Goal: Task Accomplishment & Management: Manage account settings

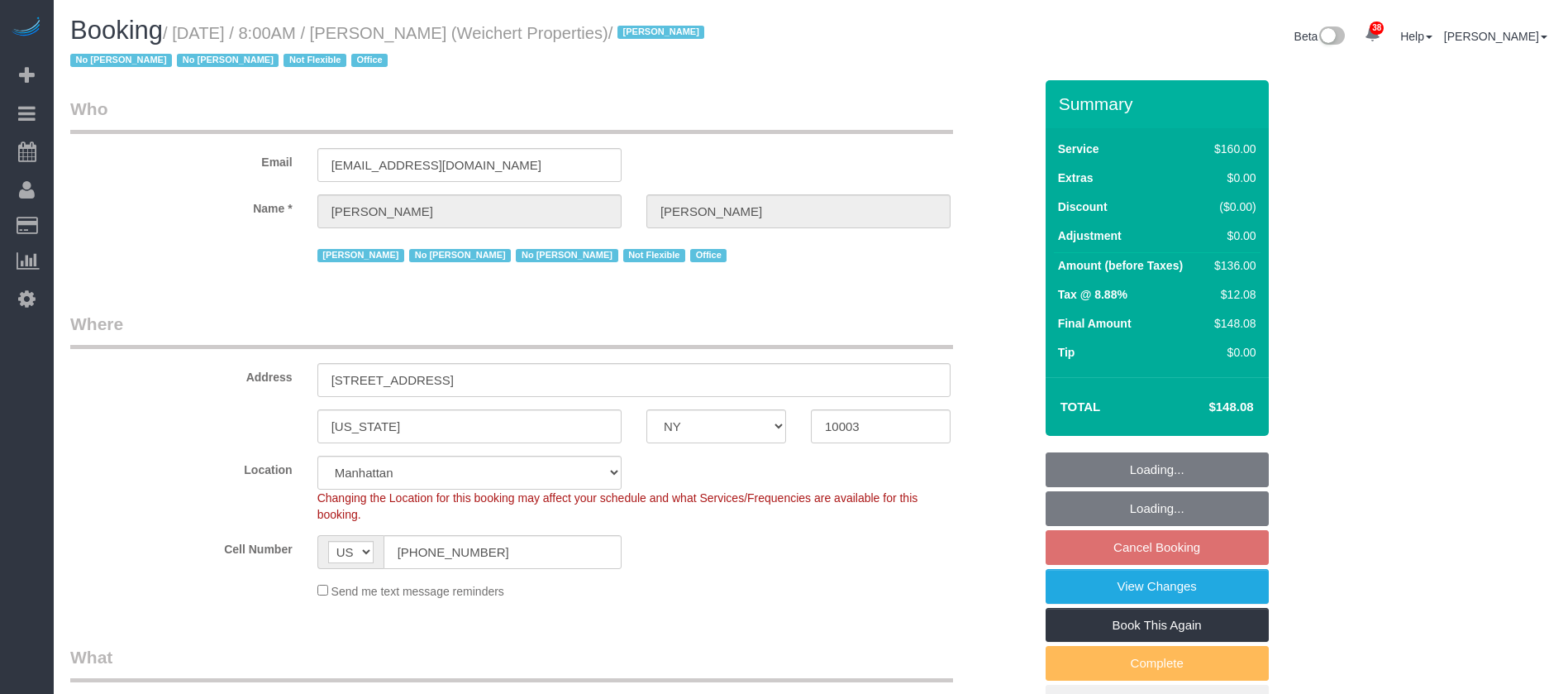
select select "NY"
select select "spot1"
select select "number:89"
select select "number:90"
select select "number:15"
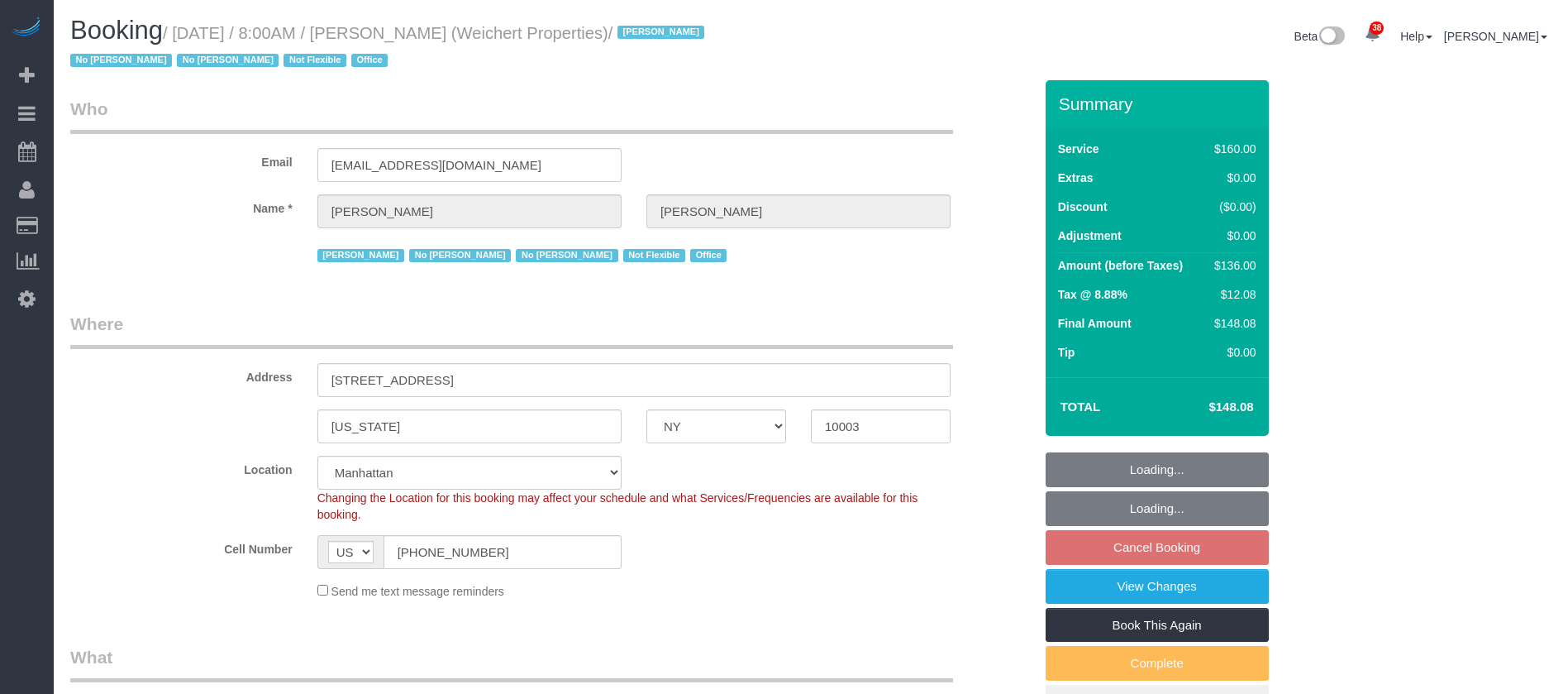
select select "number:7"
select select "number:21"
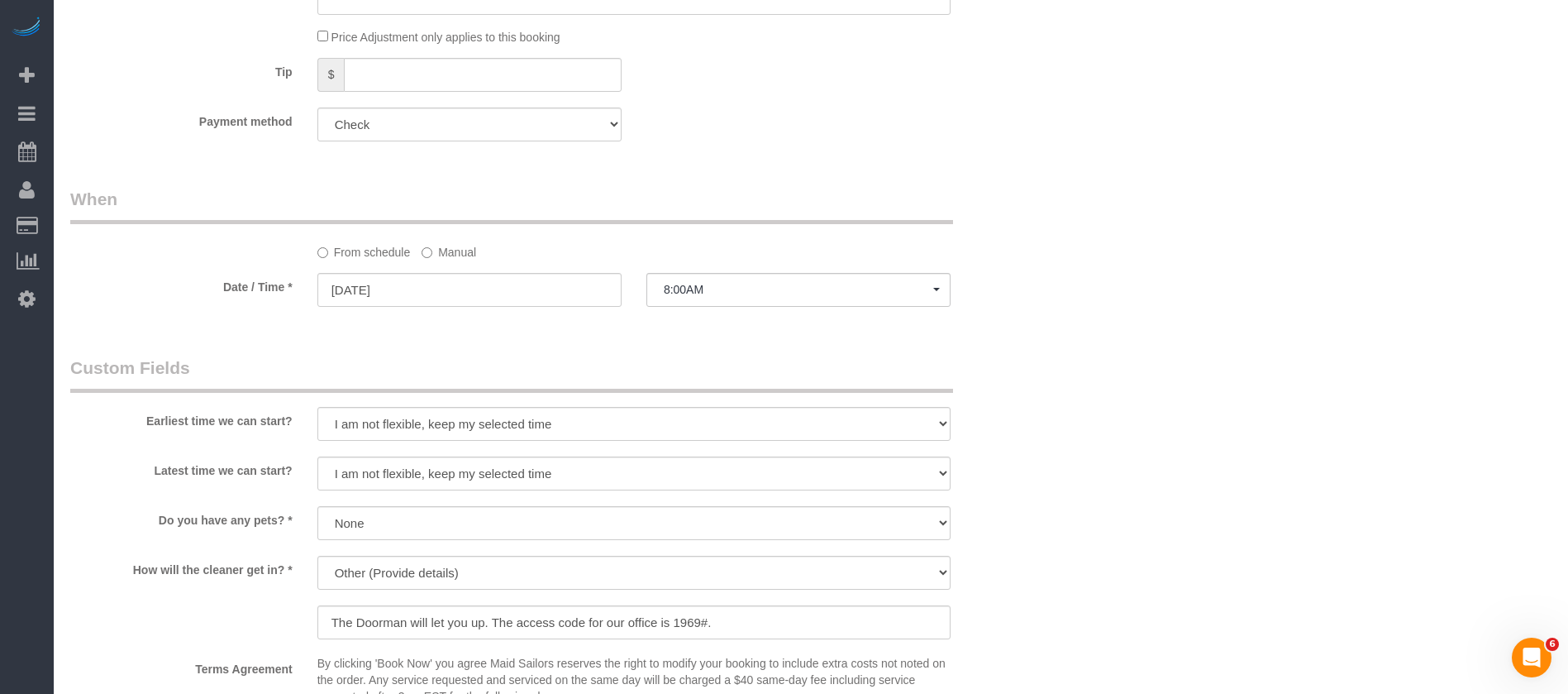
scroll to position [1365, 0]
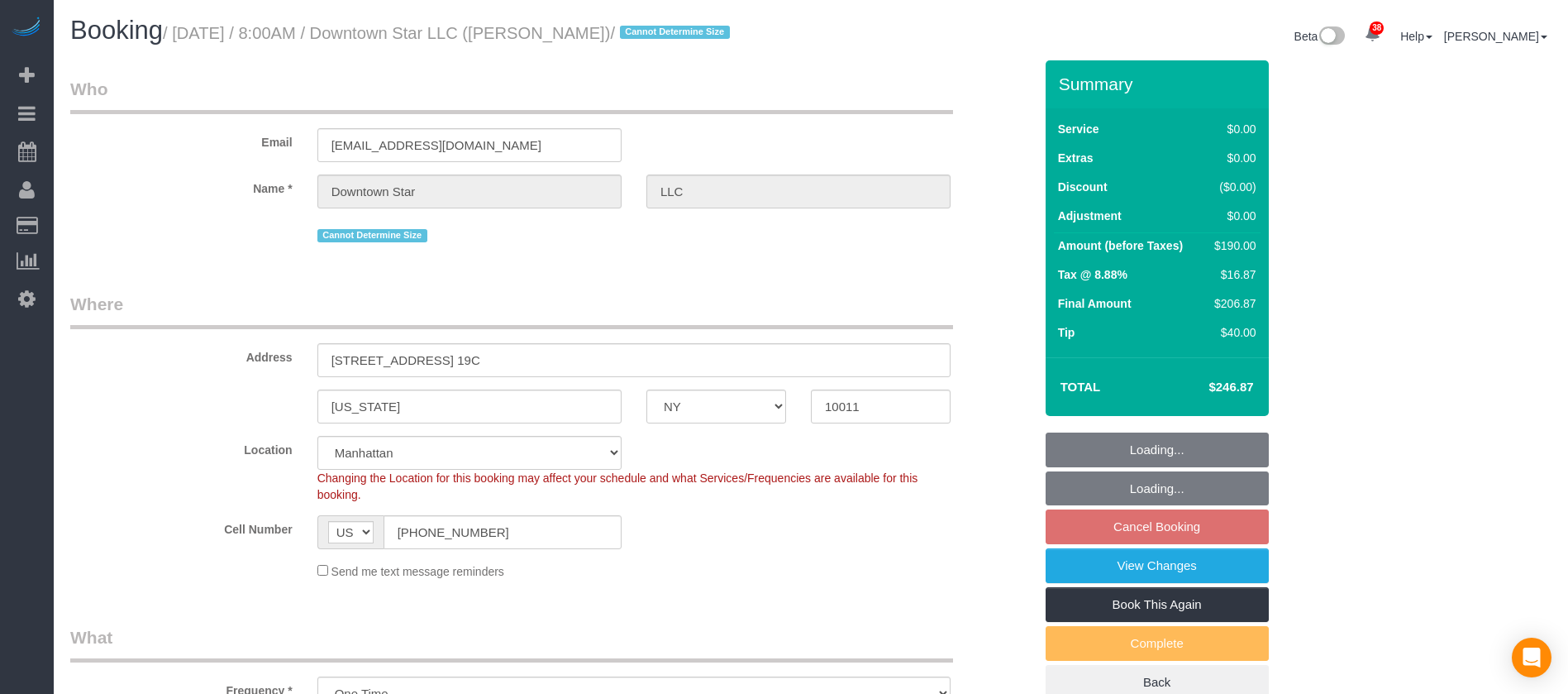
select select "NY"
select select "2"
select select "string:stripe-pm_1KvOjB4VGloSiKo7kyjD2Qnp"
select select "number:56"
select select "number:77"
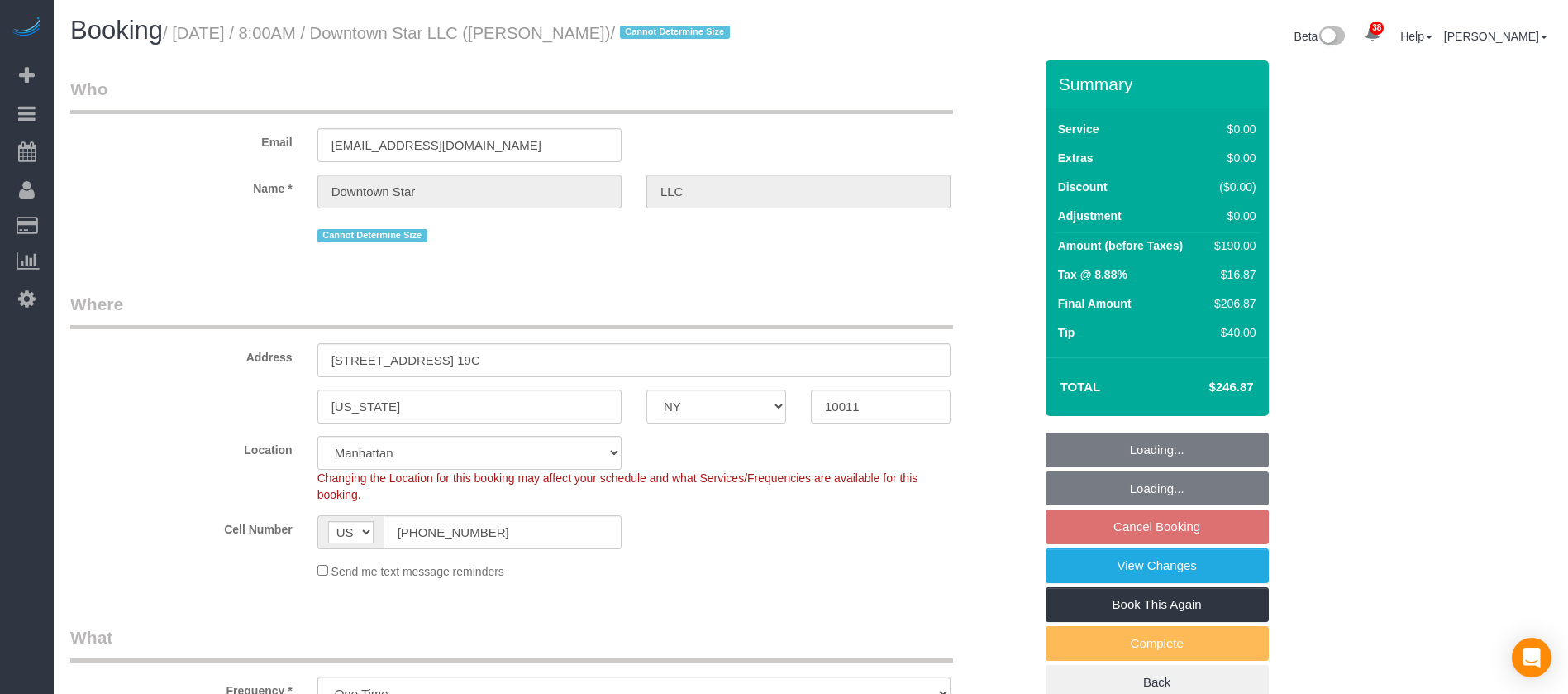
select select "number:15"
select select "number:6"
select select "spot59"
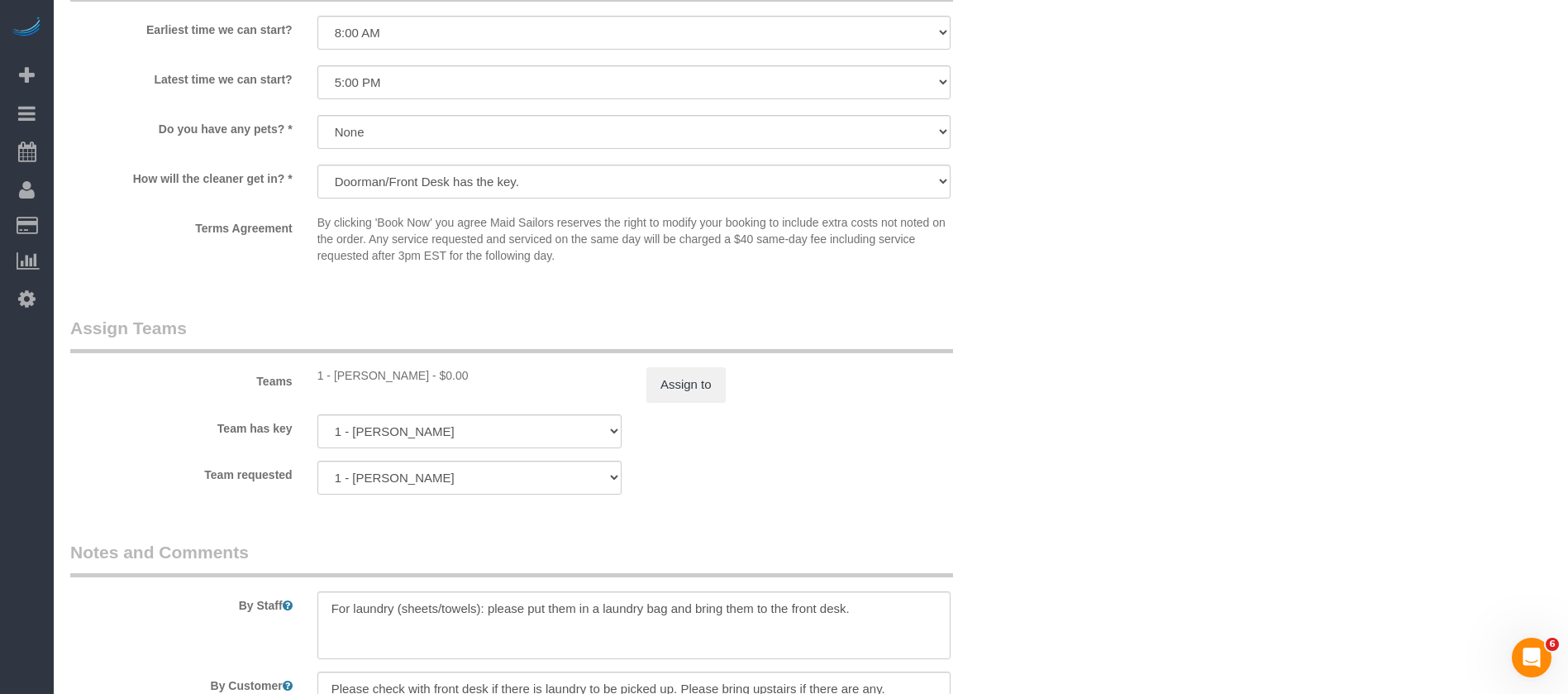
scroll to position [1985, 0]
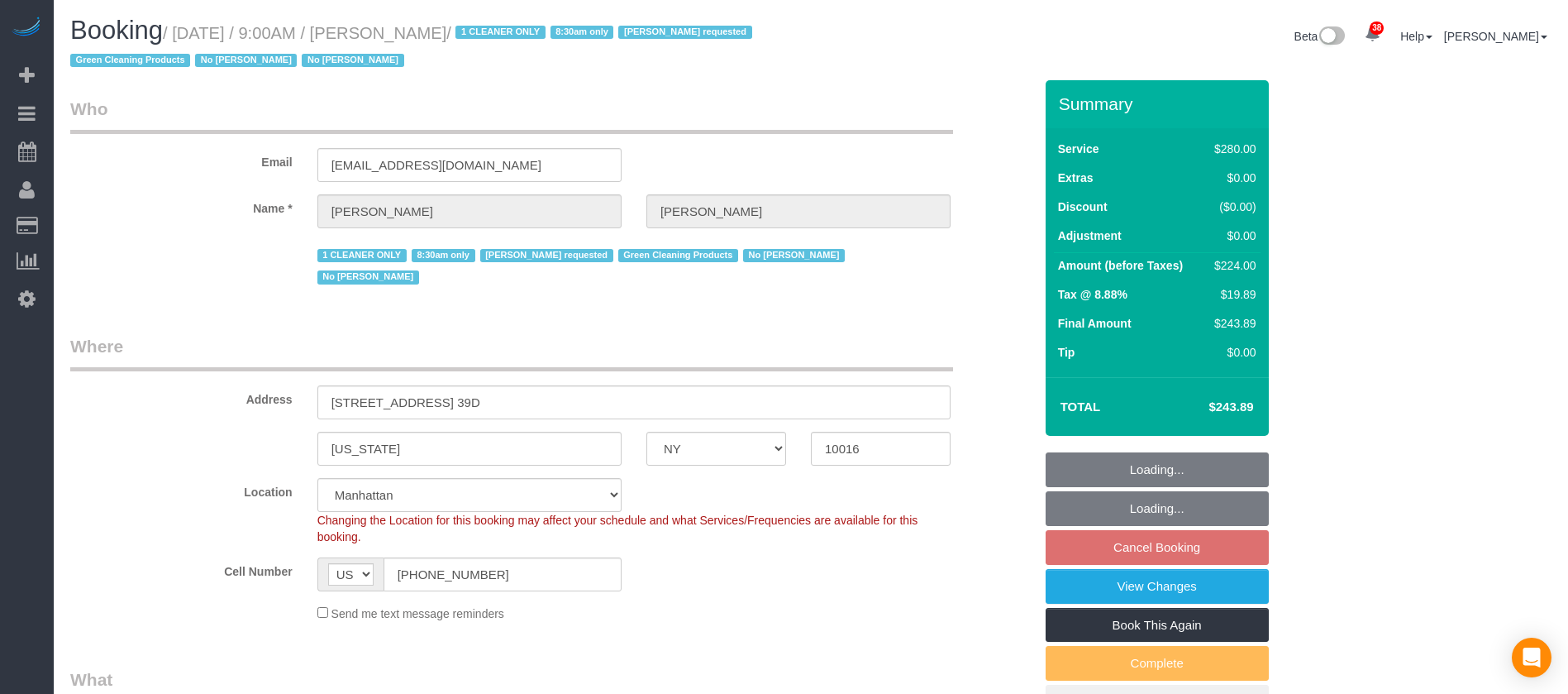
select select "NY"
select select "210"
select select "number:89"
select select "number:90"
select select "number:15"
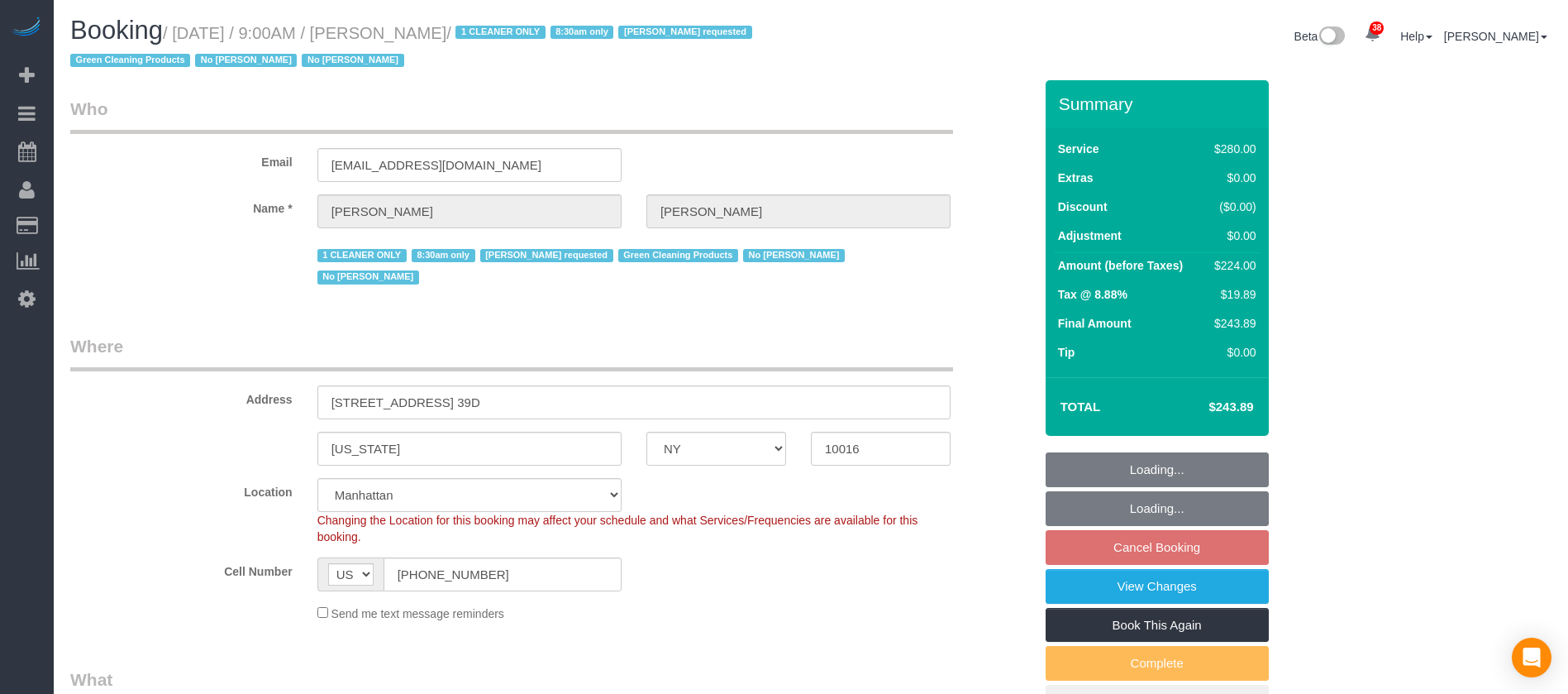
select select "number:5"
select select "spot60"
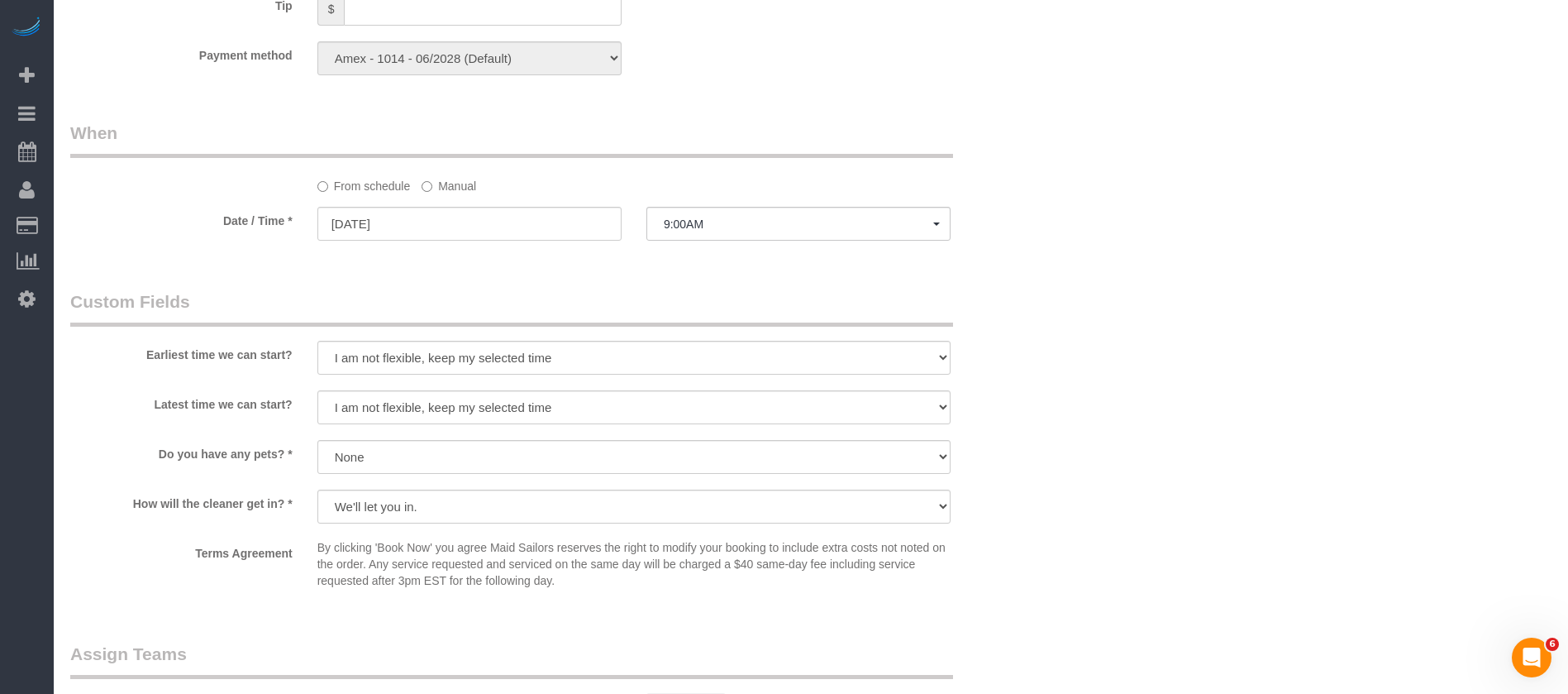
scroll to position [1488, 0]
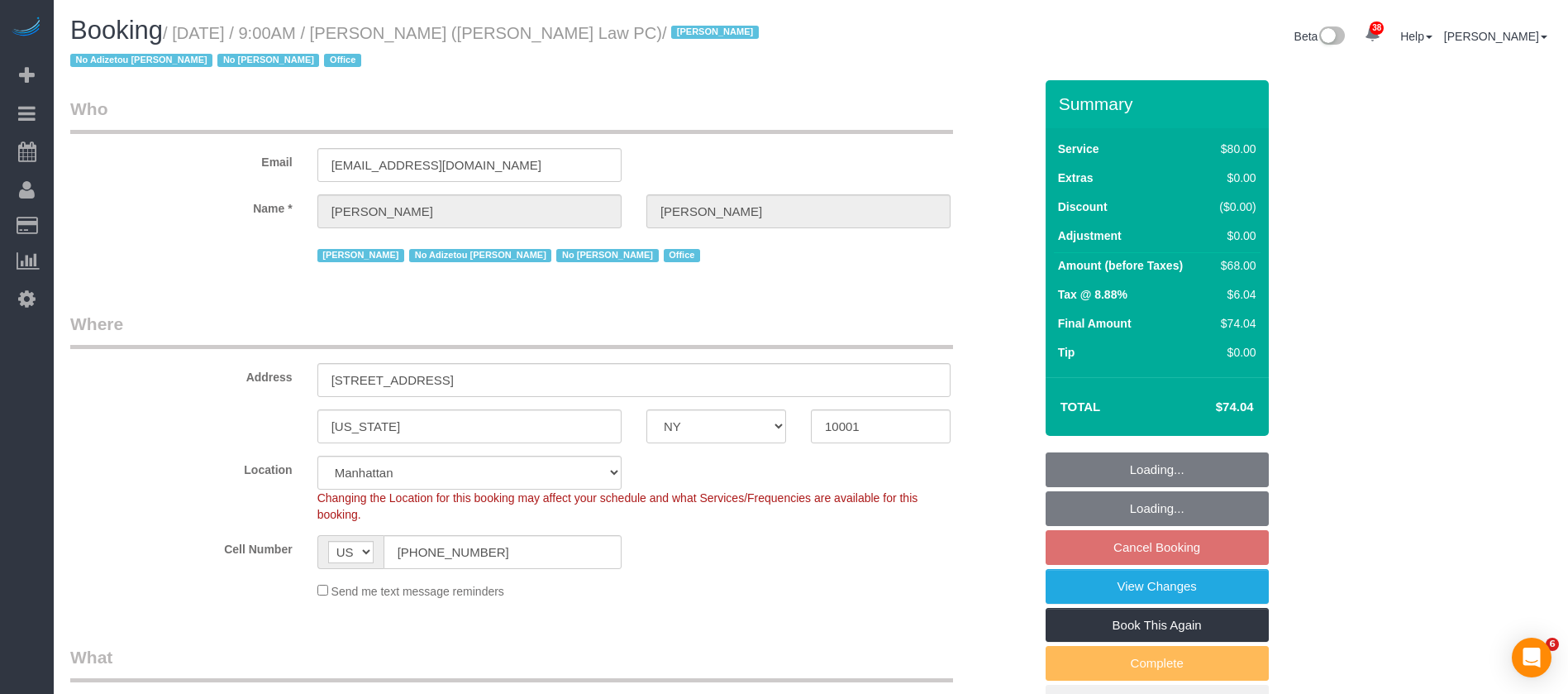
select select "NY"
select select "spot60"
select select "number:89"
select select "number:90"
select select "number:15"
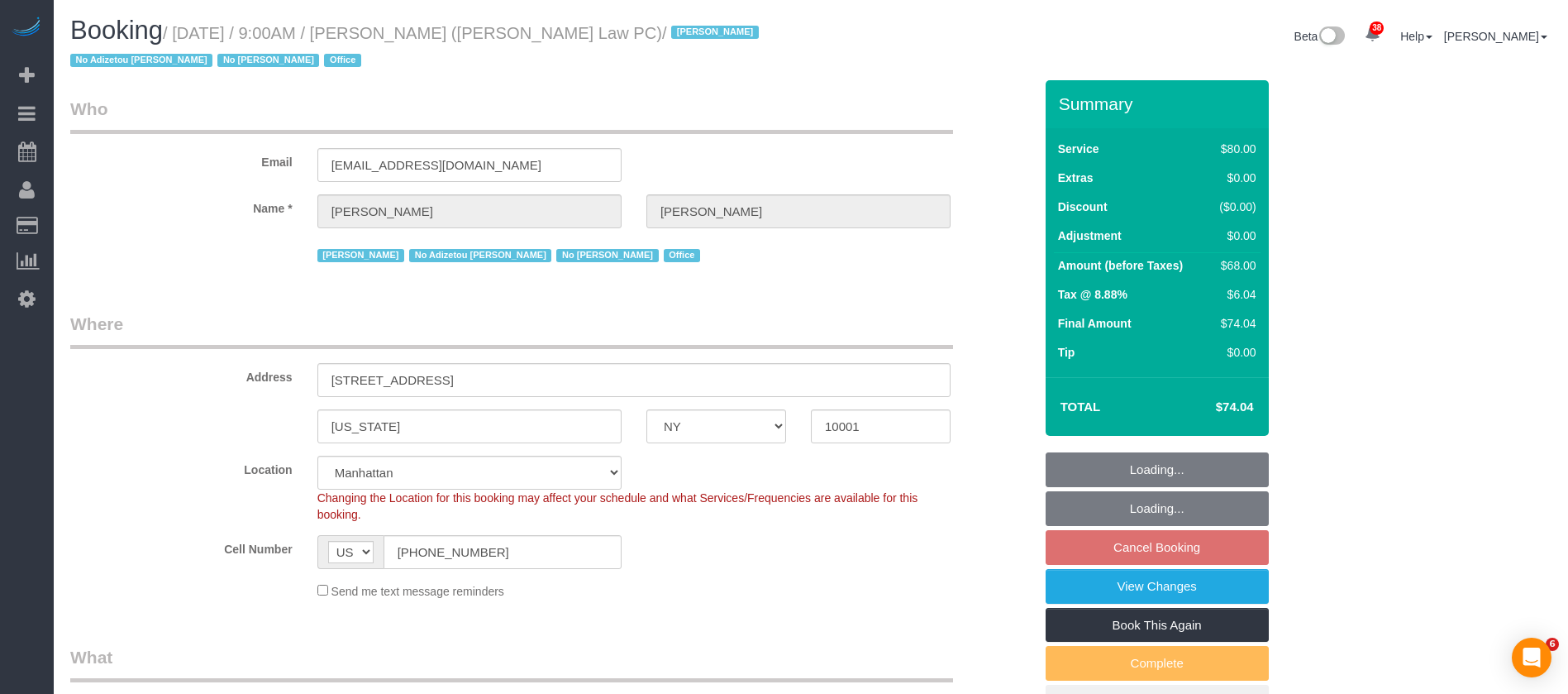
select select "number:7"
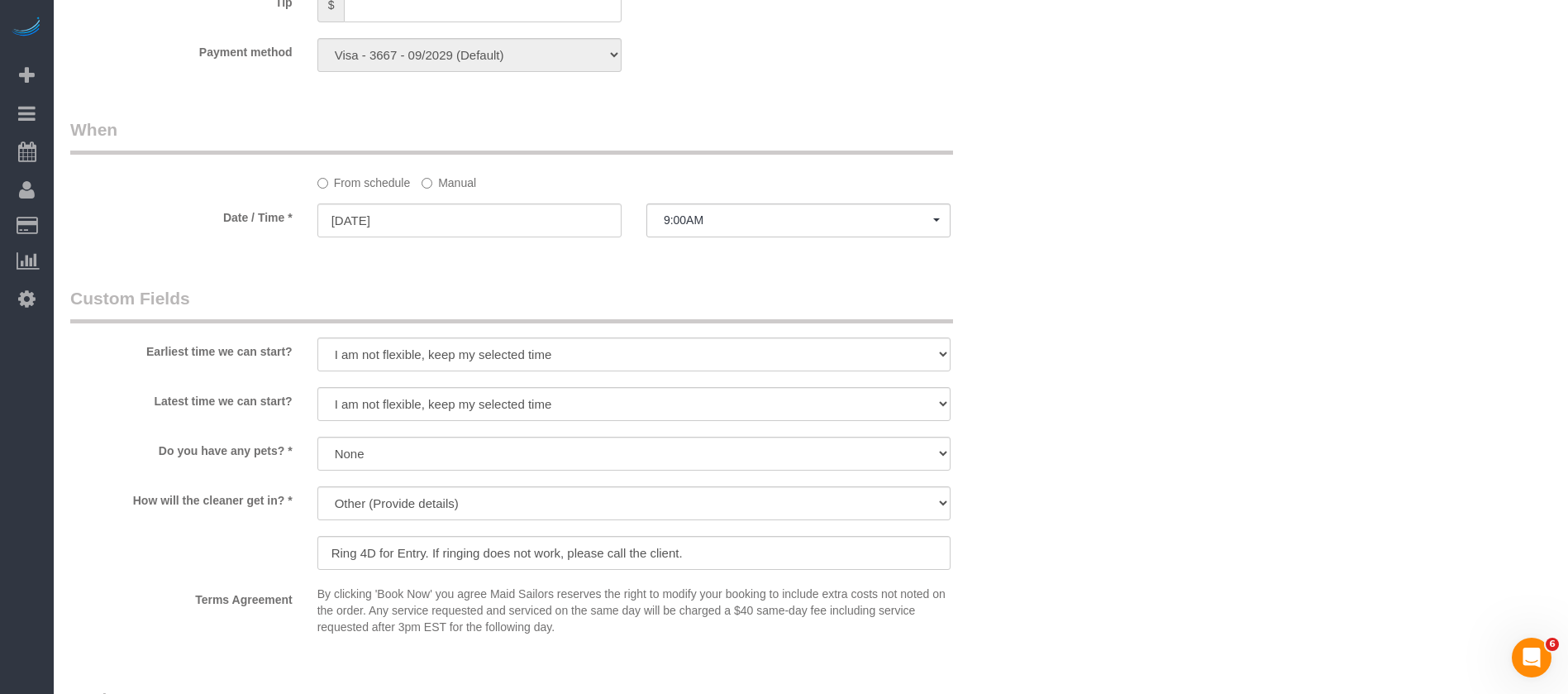
scroll to position [1488, 0]
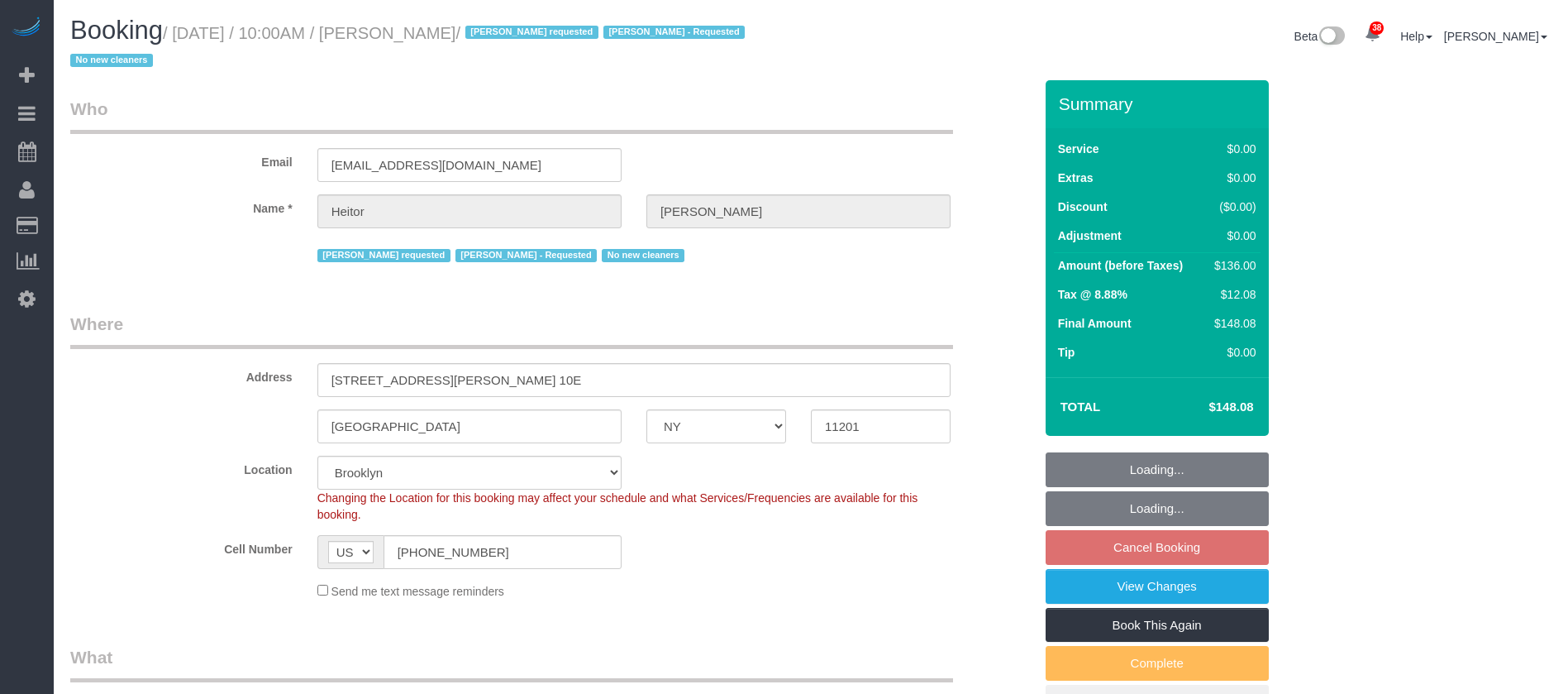
select select "NY"
select select "1"
select select "number:89"
select select "number:90"
select select "number:15"
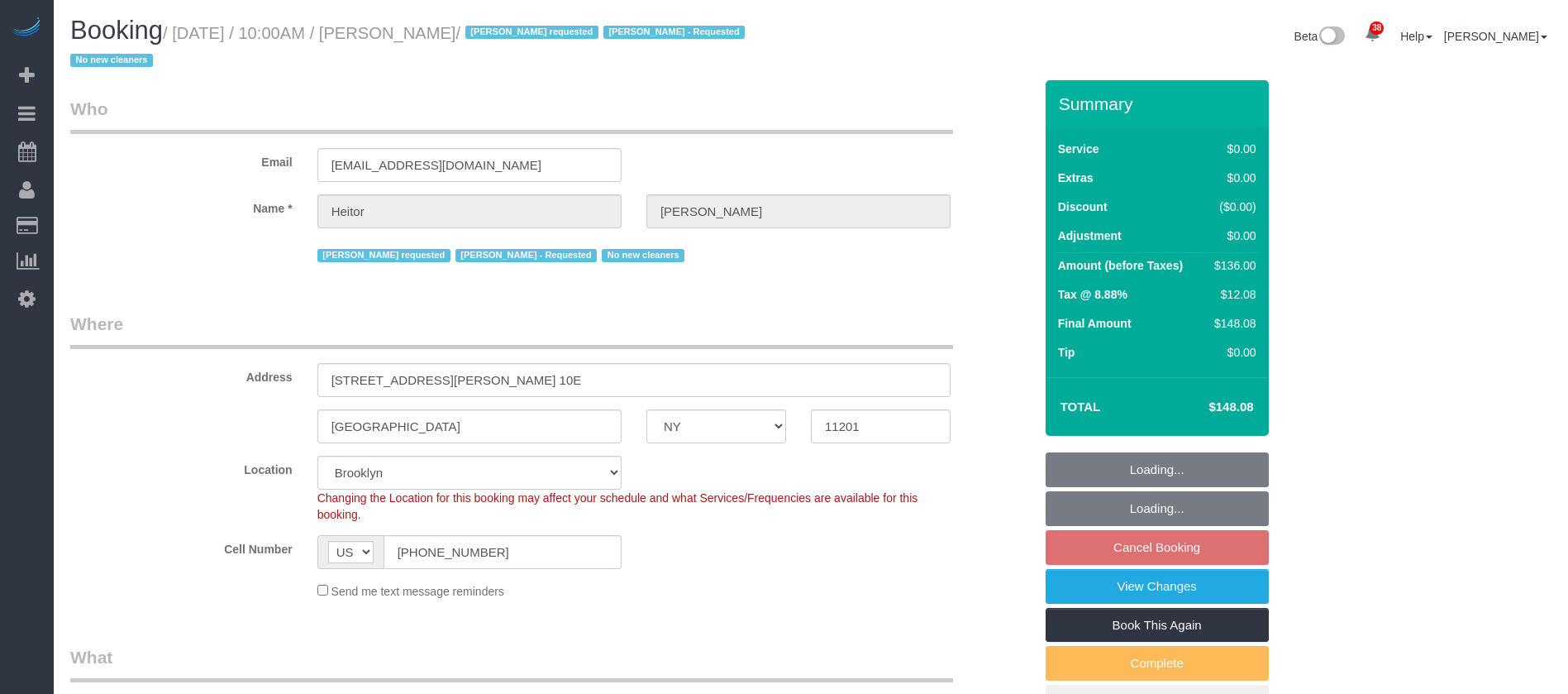
select select "number:5"
select select "spot63"
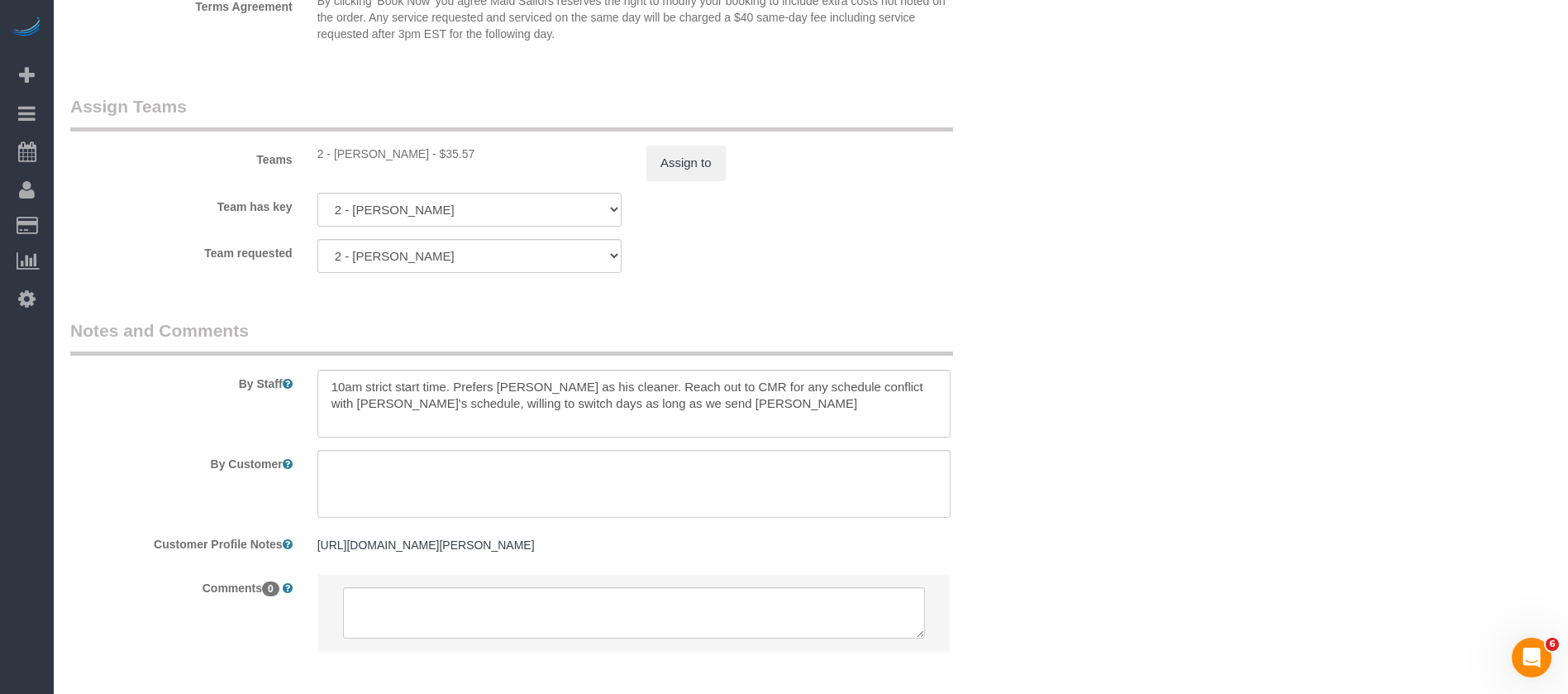
scroll to position [2195, 0]
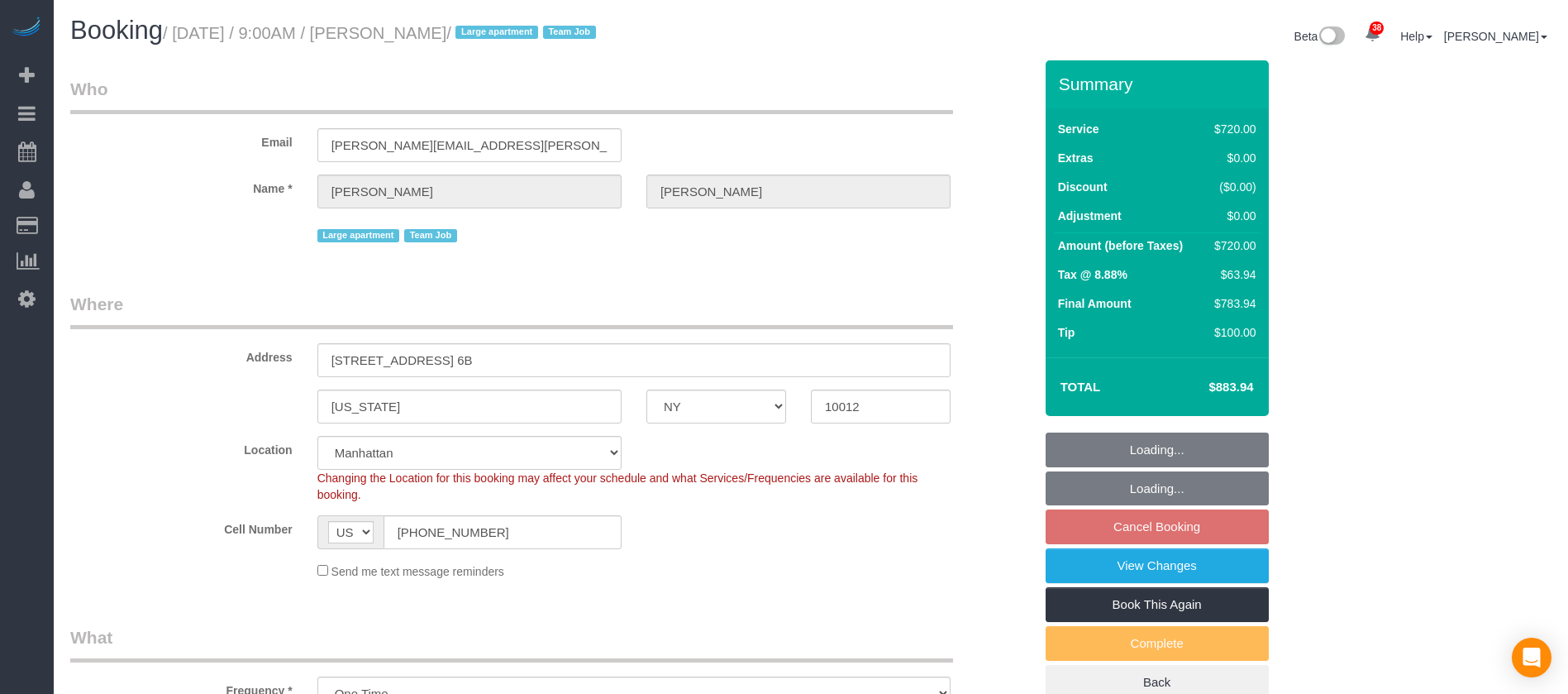
select select "NY"
select select "270"
select select "string:stripe-pm_1S6Gzo4VGloSiKo7bUrrxfkt"
select select "number:56"
select select "number:70"
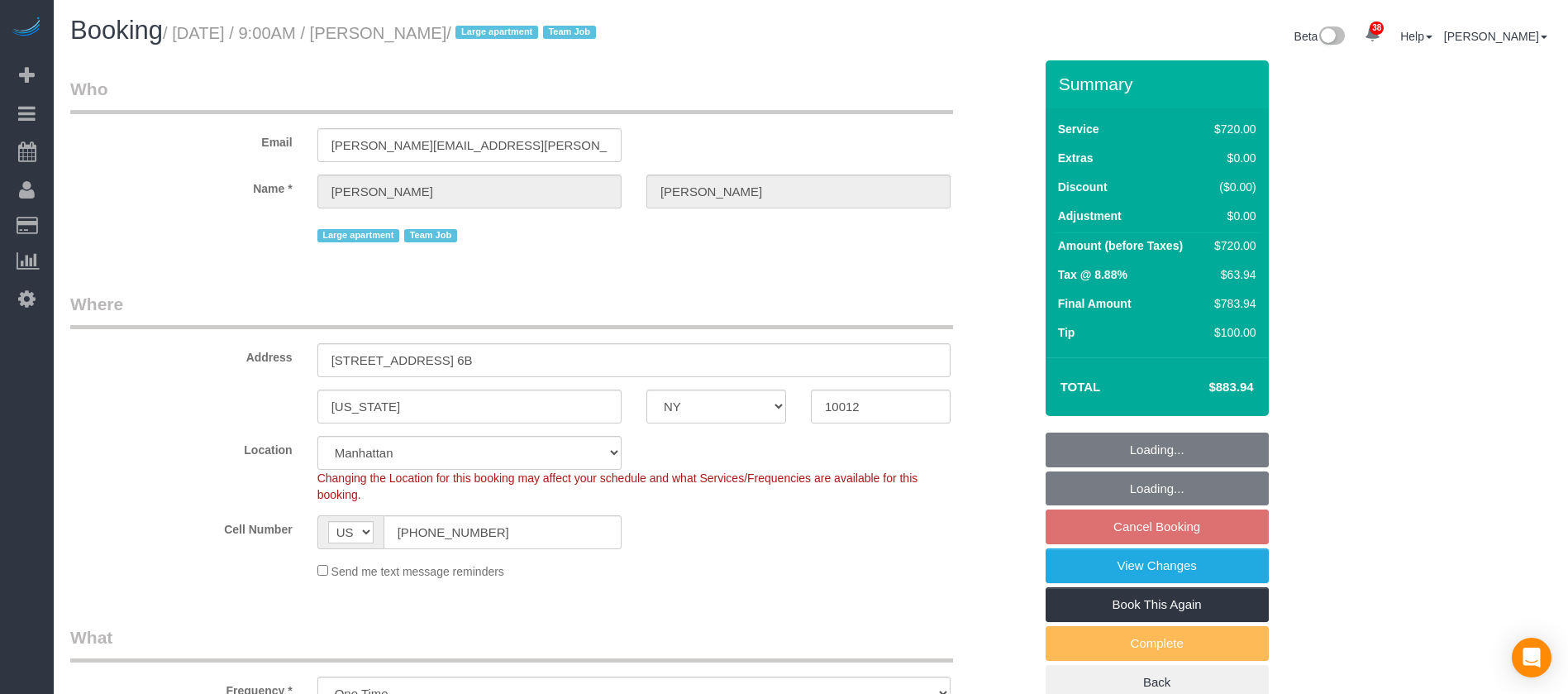
select select "number:15"
select select "number:6"
select select "spot60"
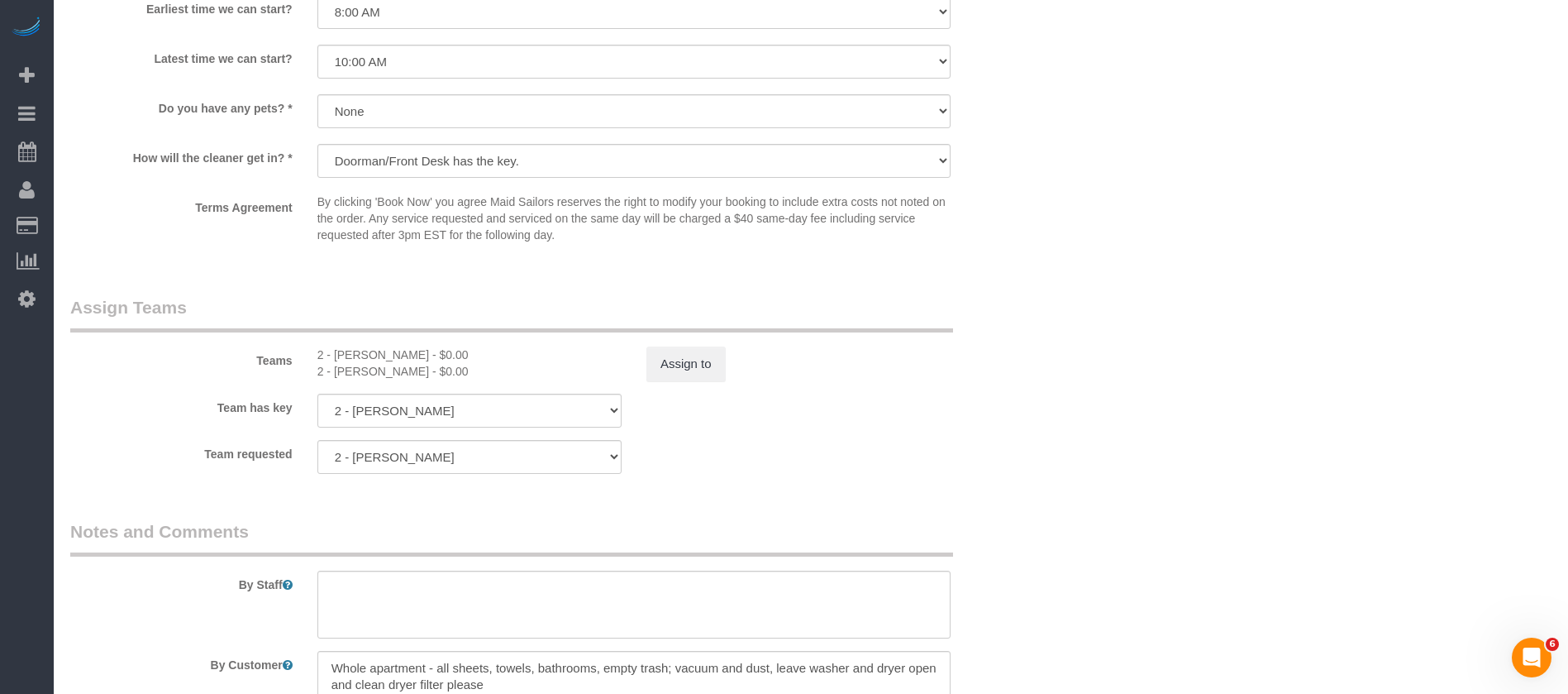
scroll to position [1844, 0]
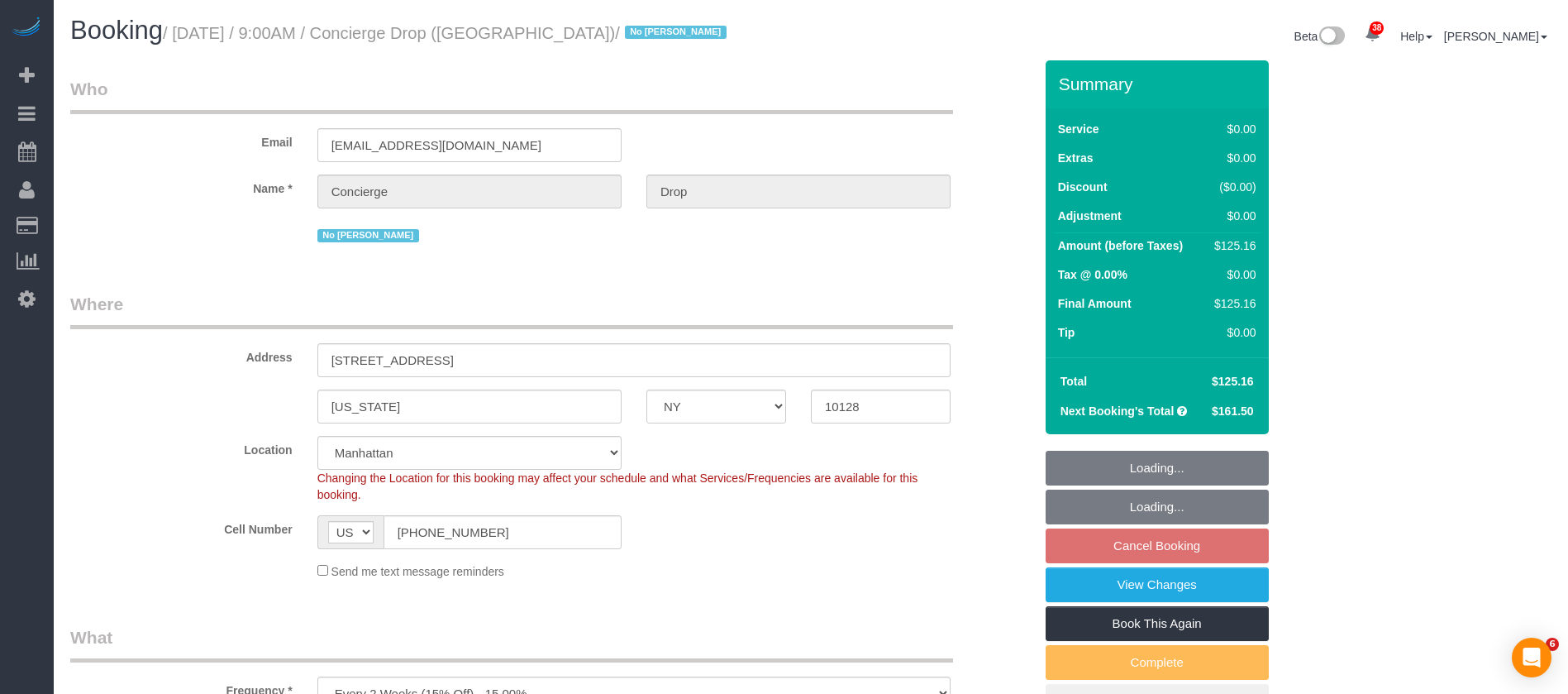
select select "NY"
select select "1"
select select "2"
select select "spot2"
select select "number:89"
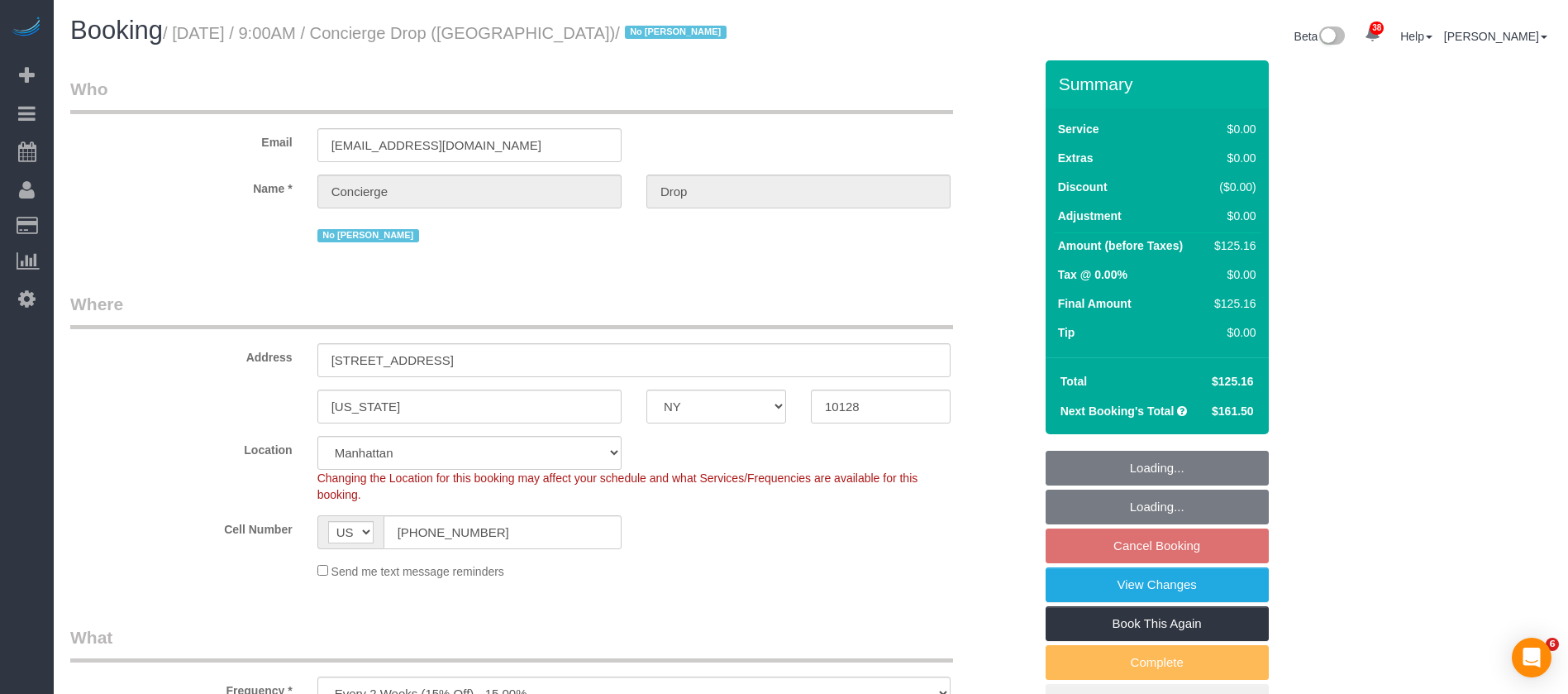
select select "number:90"
select select "number:15"
select select "number:5"
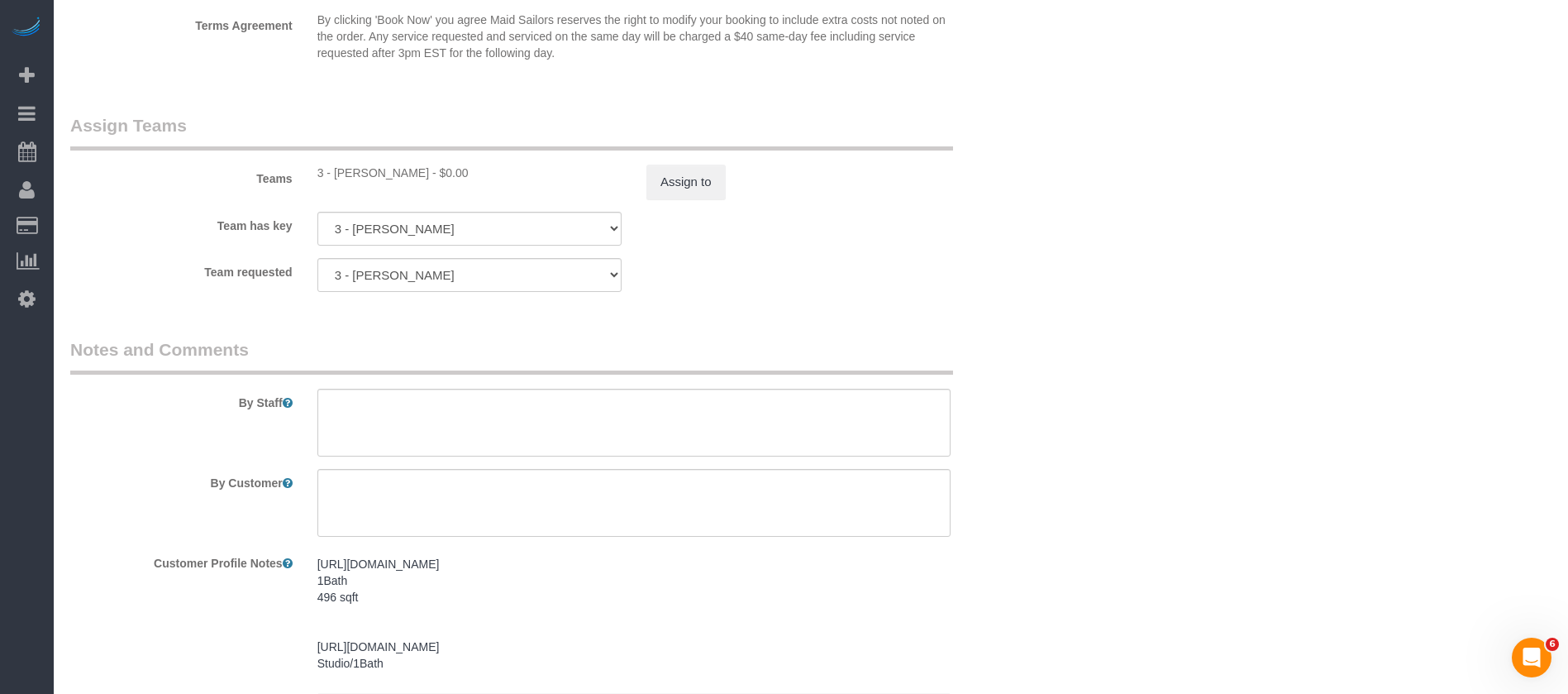
scroll to position [2109, 0]
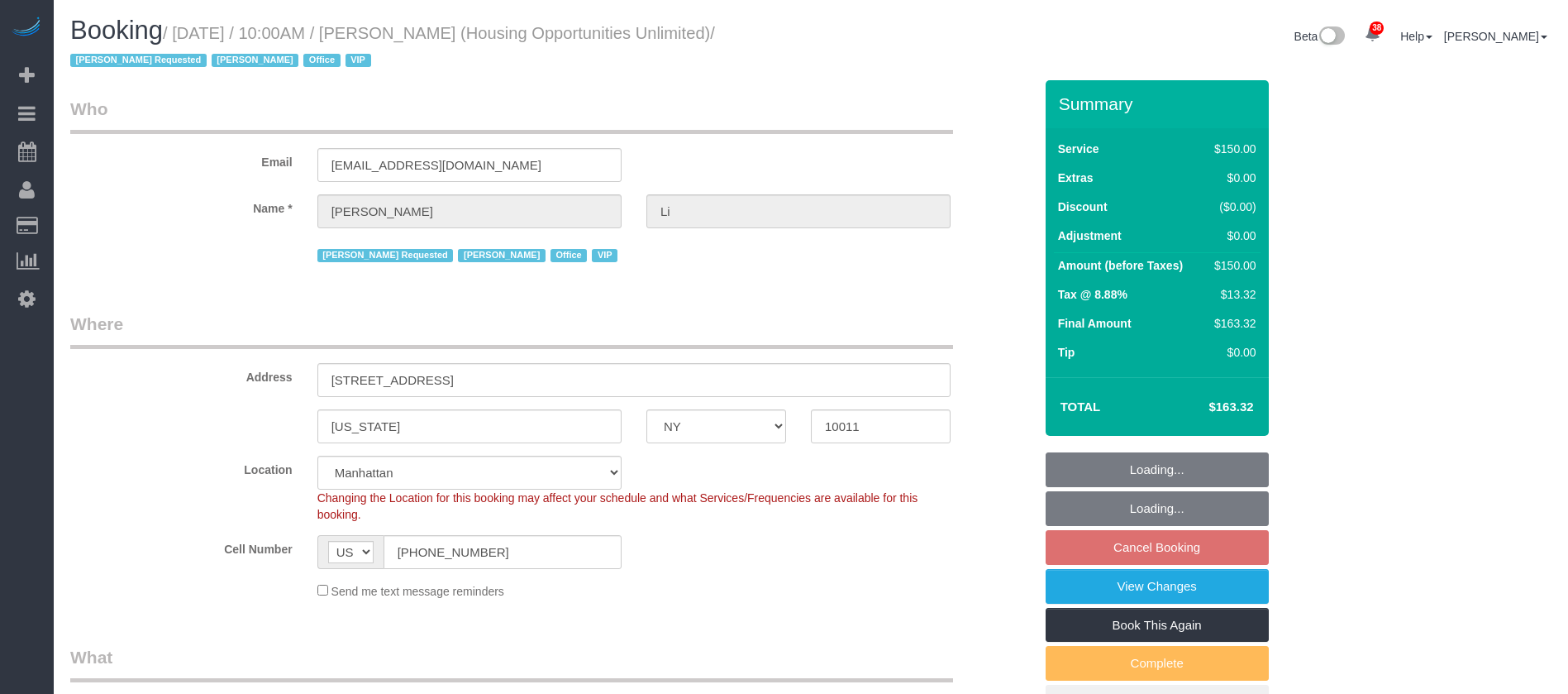
select select "NY"
select select "150"
select select "string:paypal"
select select "spot3"
select select "number:89"
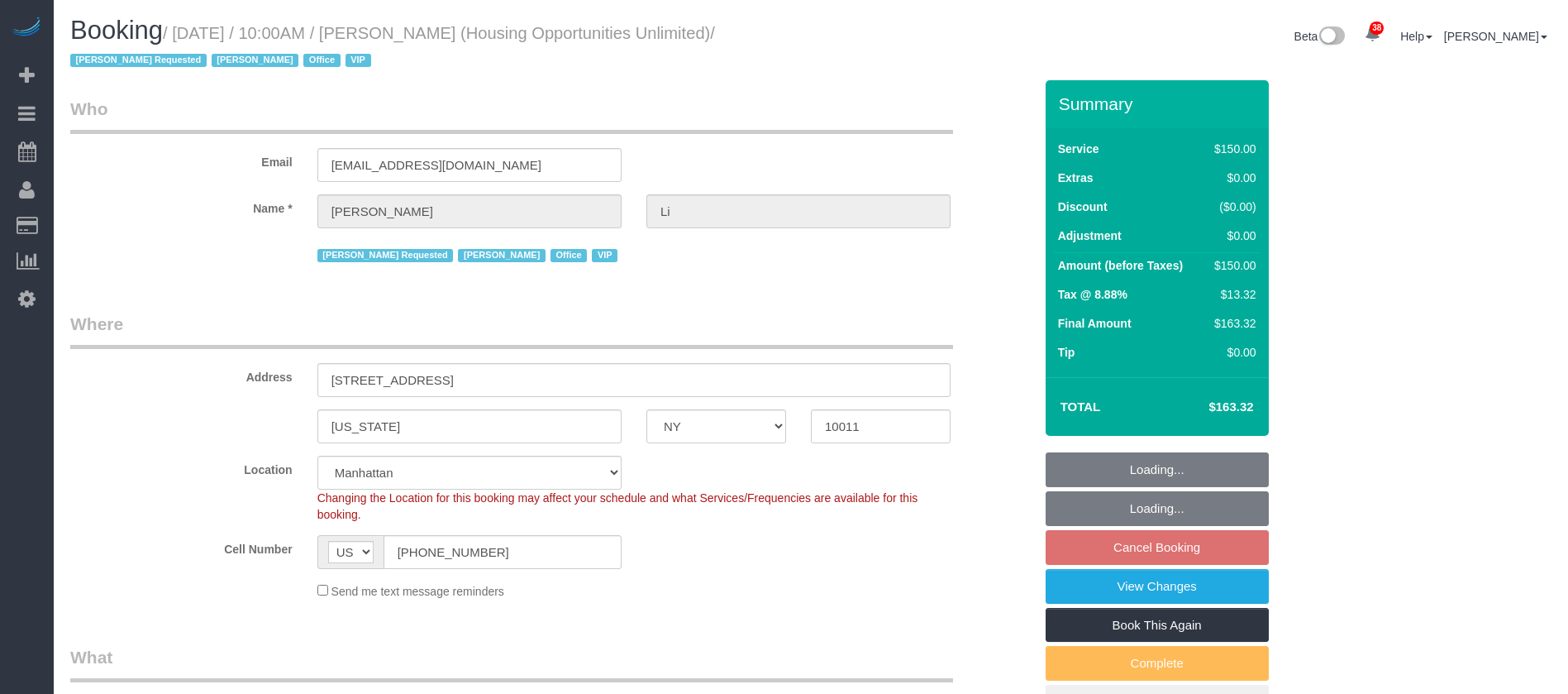
select select "number:90"
select select "number:15"
select select "number:7"
select select "54898"
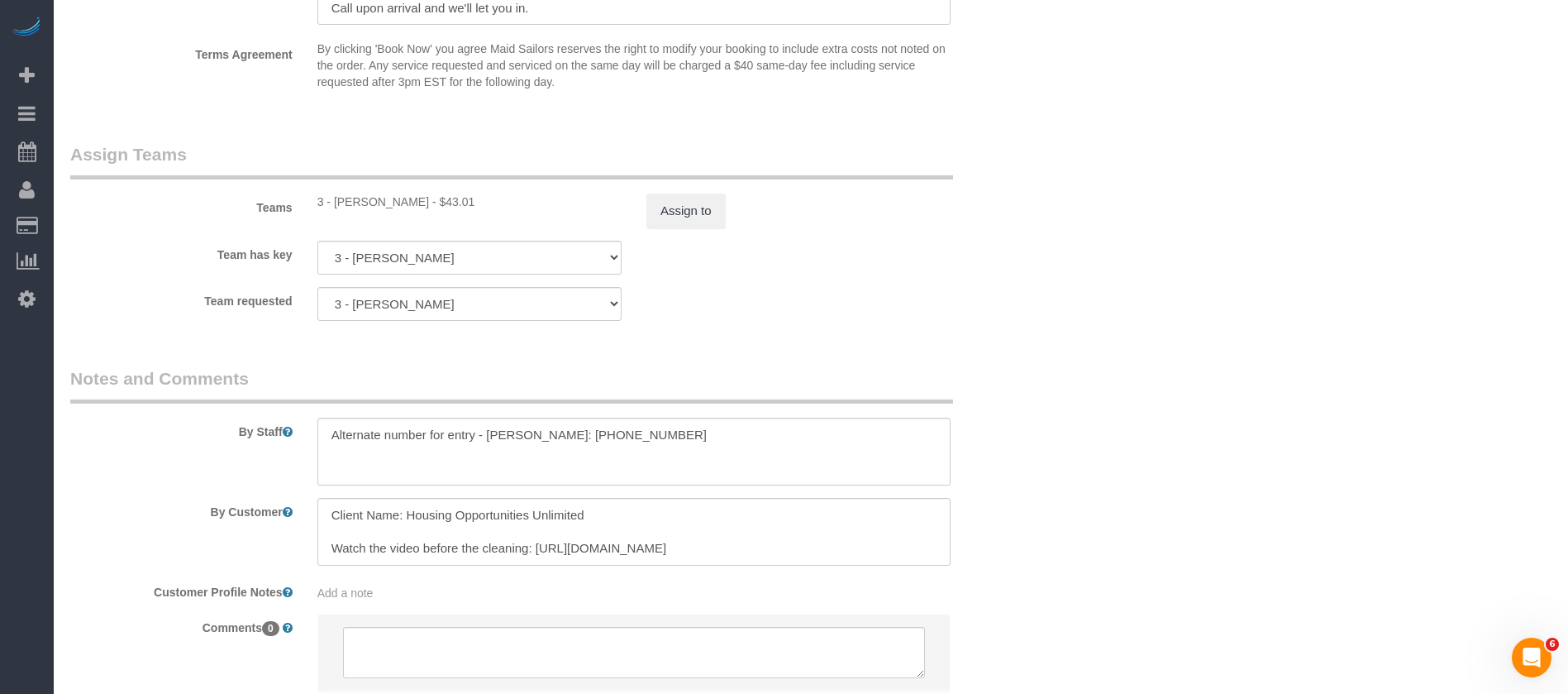
scroll to position [1870, 0]
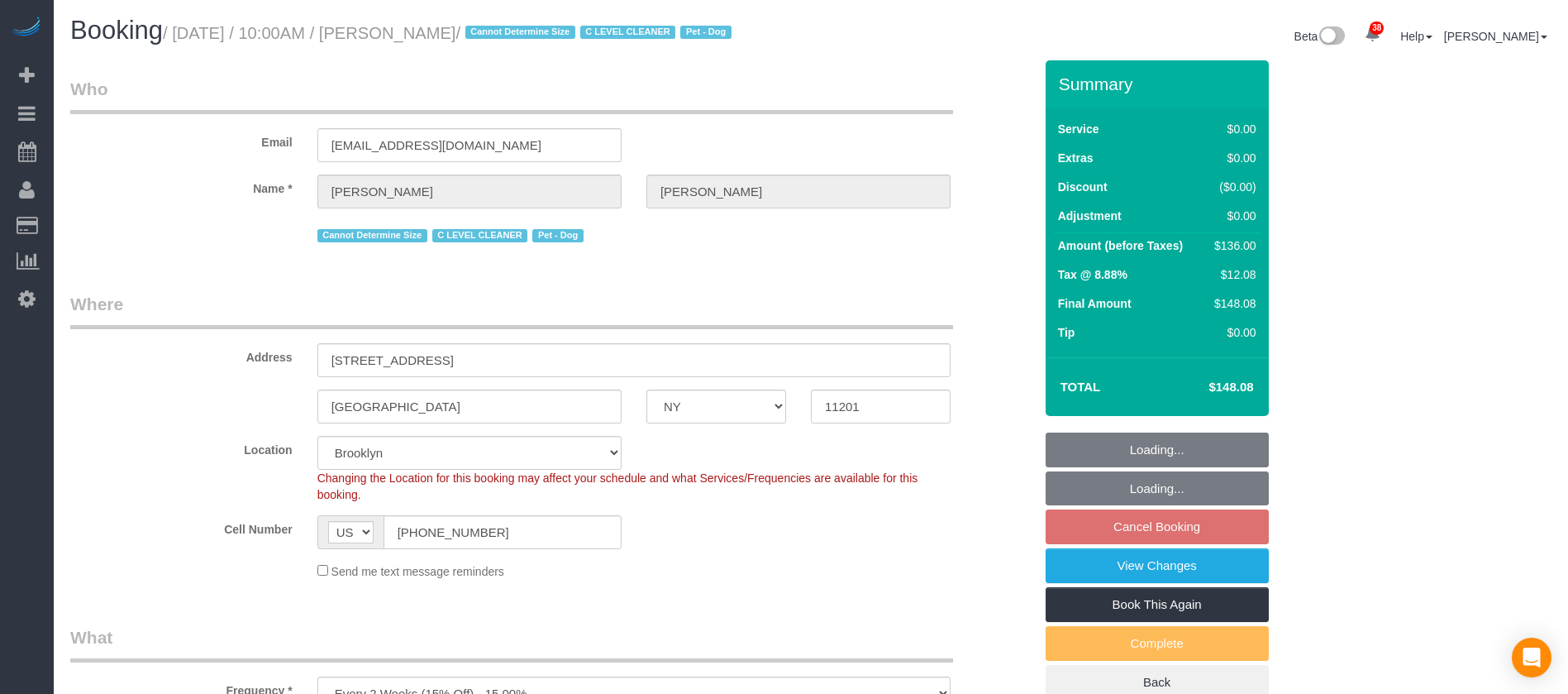
select select "NY"
select select "1"
select select "string:stripe-pm_1Nj3TP4VGloSiKo7GSDuJG2L"
select select "number:89"
select select "number:90"
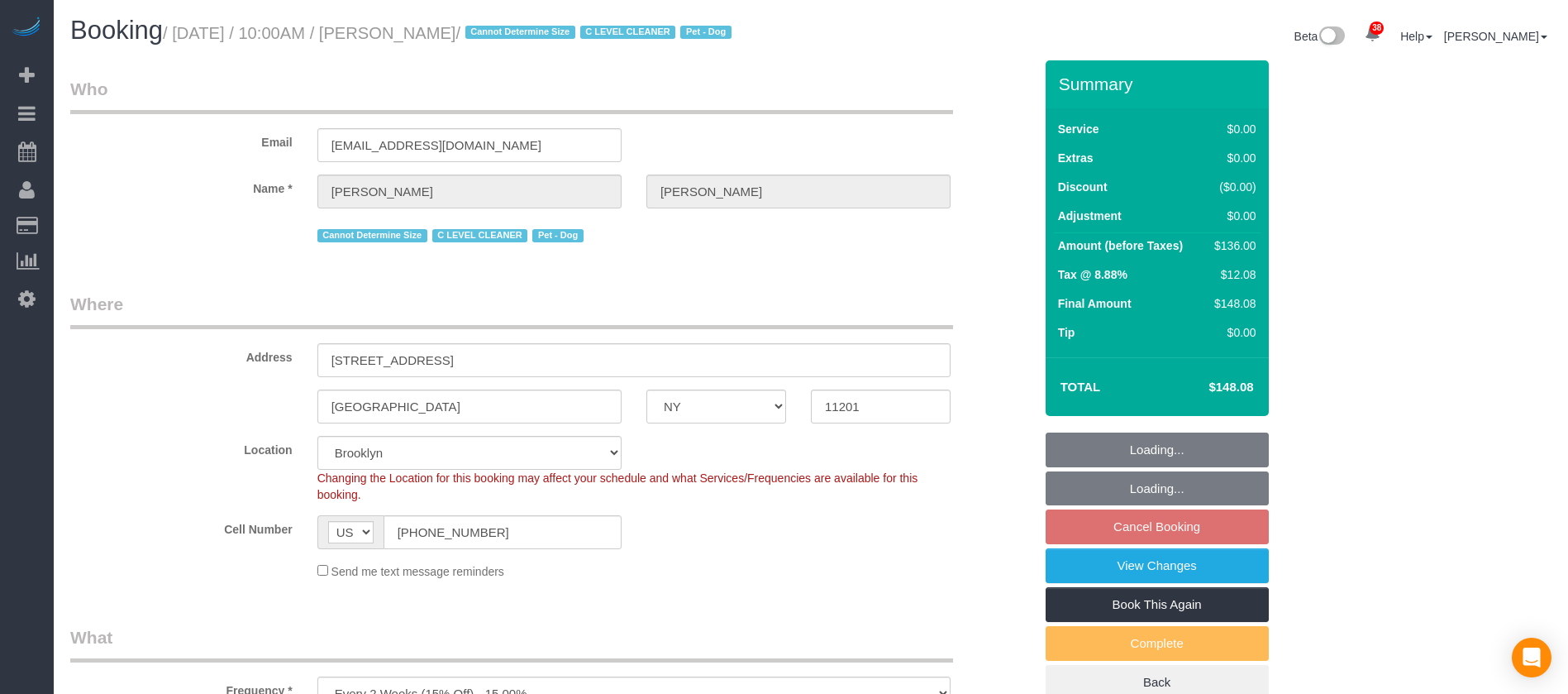
select select "number:13"
select select "number:6"
select select "spot63"
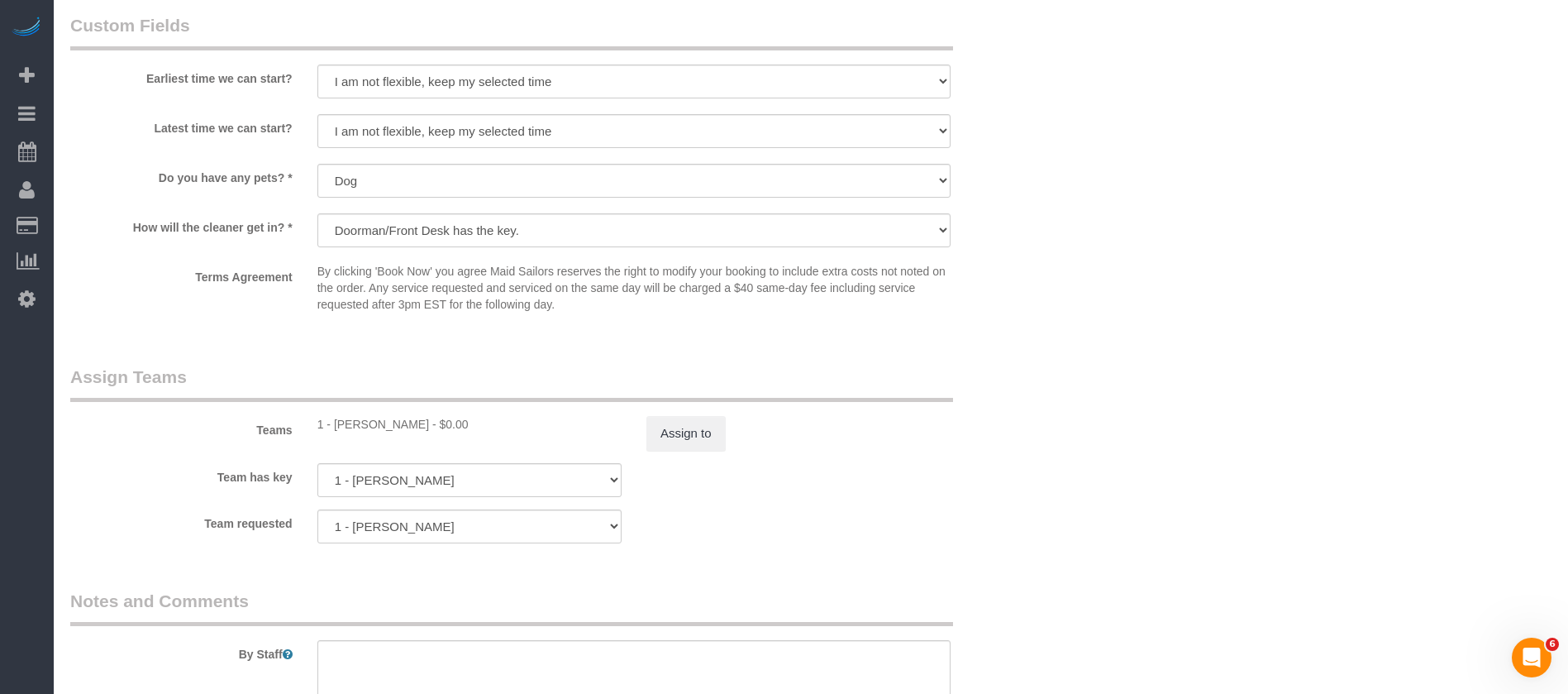
scroll to position [1861, 0]
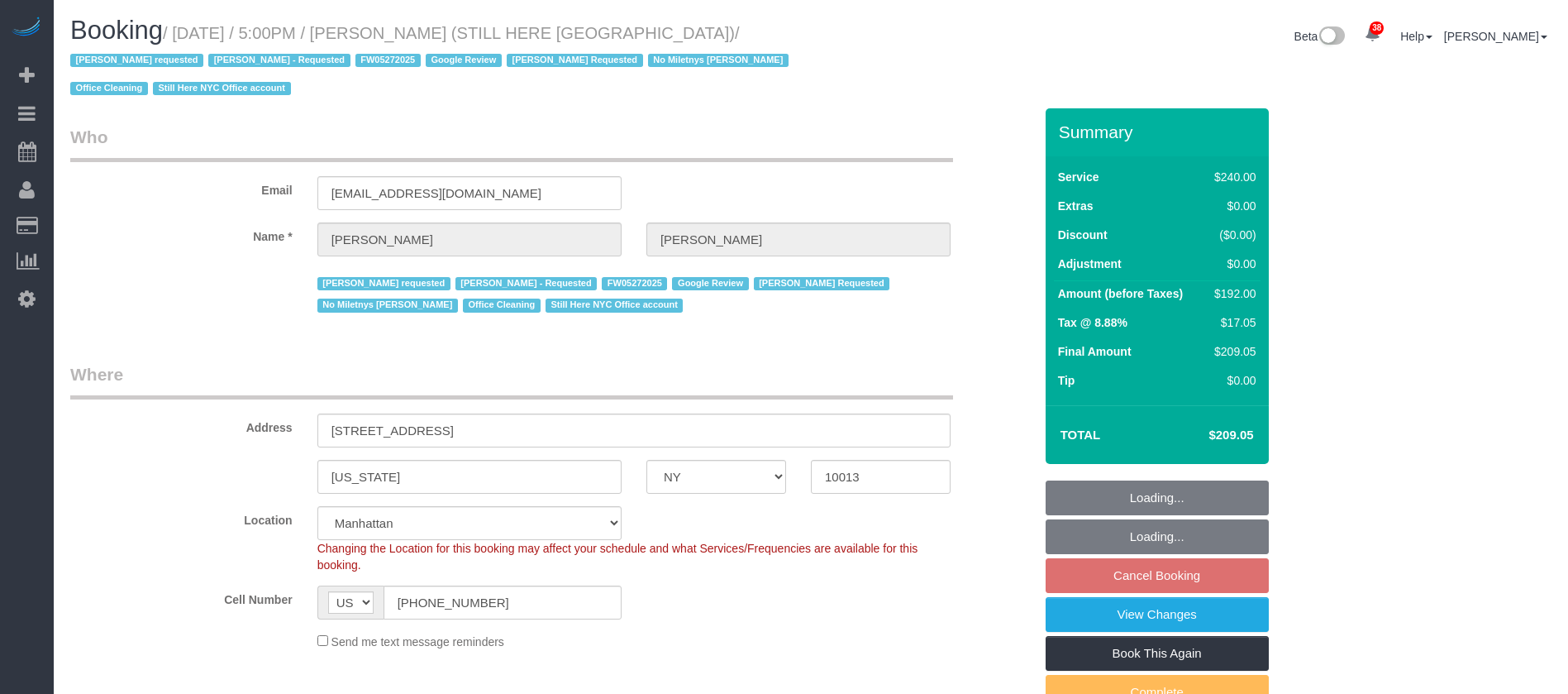
select select "NY"
select select "180"
select select "spot68"
select select "number:89"
select select "number:90"
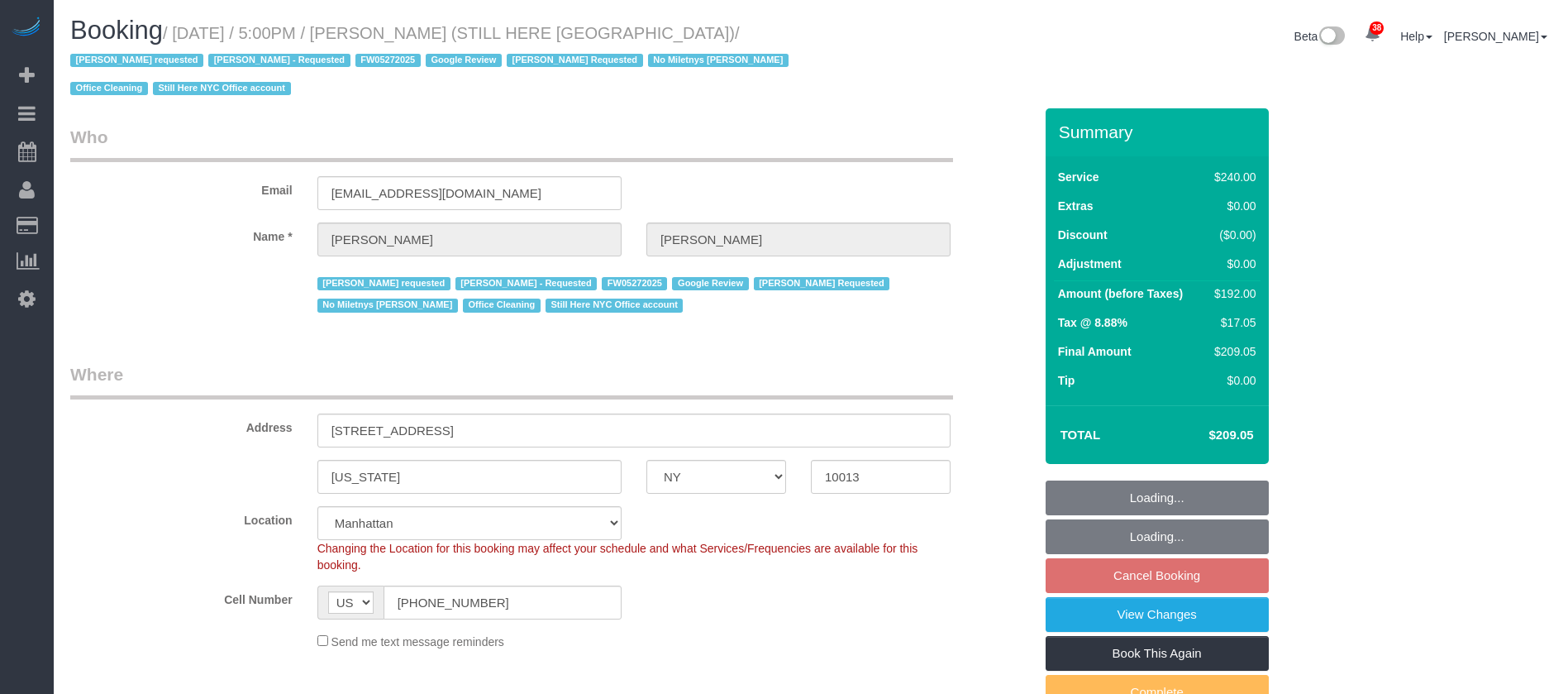
select select "number:15"
select select "number:5"
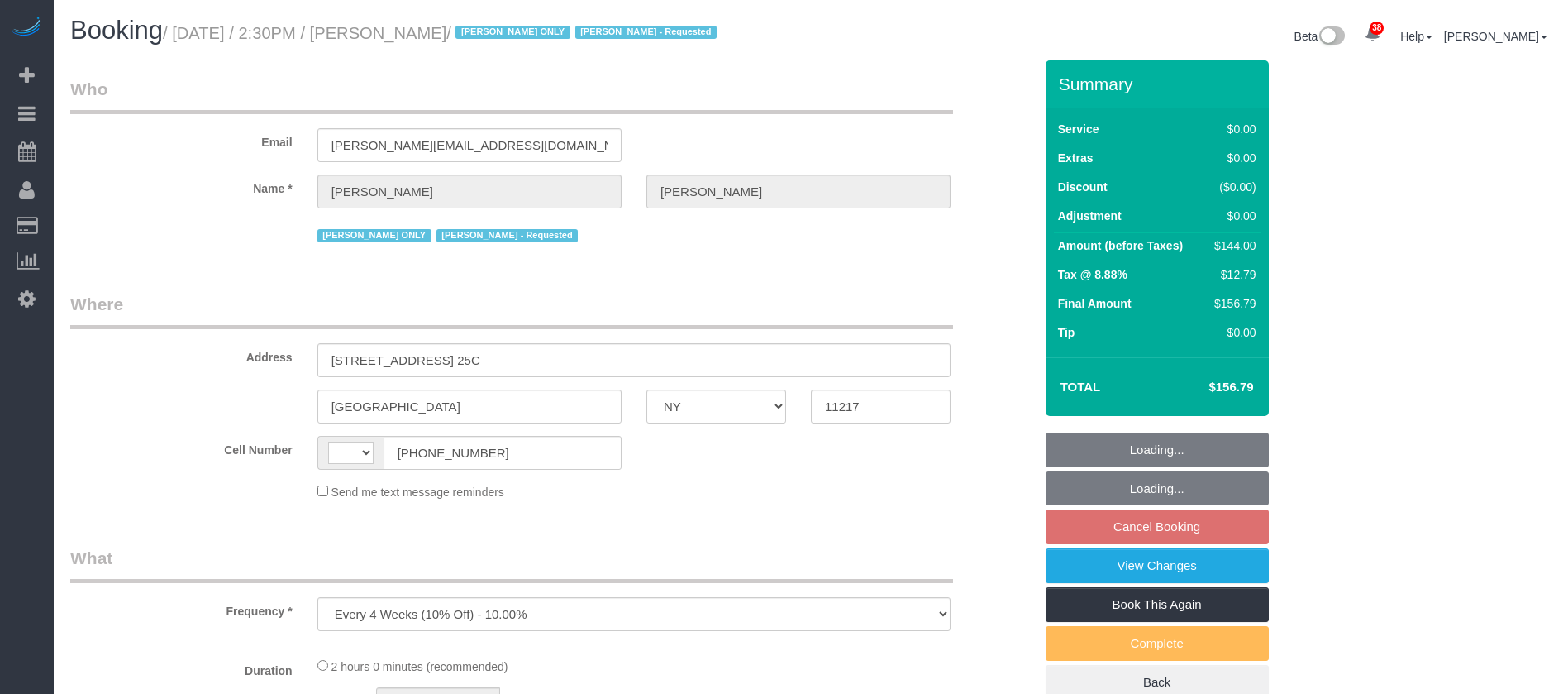
select select "NY"
select select "object:1793"
select select "string:[GEOGRAPHIC_DATA]"
select select "string:stripe-pm_1QfCPv4VGloSiKo7GPSlZj3p"
select select "1"
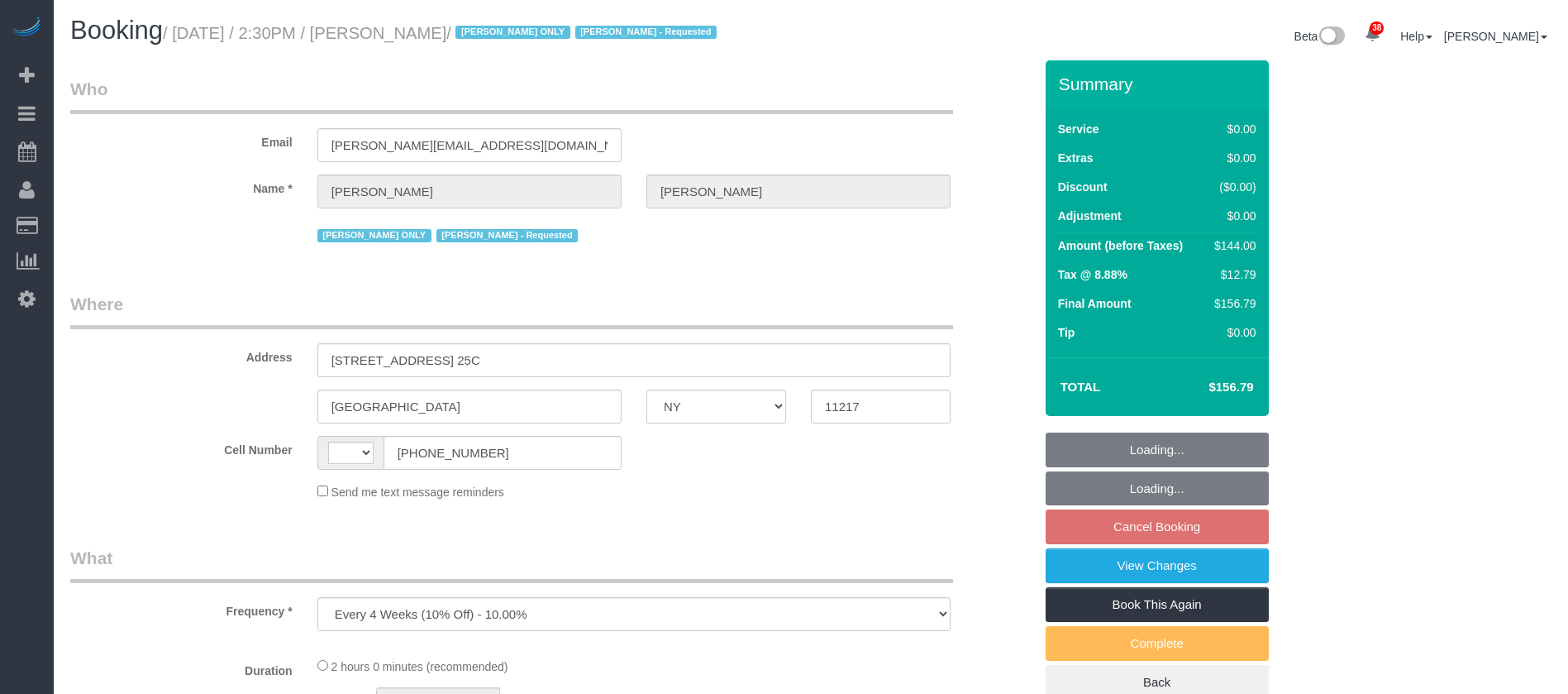
select select "number:61"
select select "number:77"
select select "number:15"
select select "number:5"
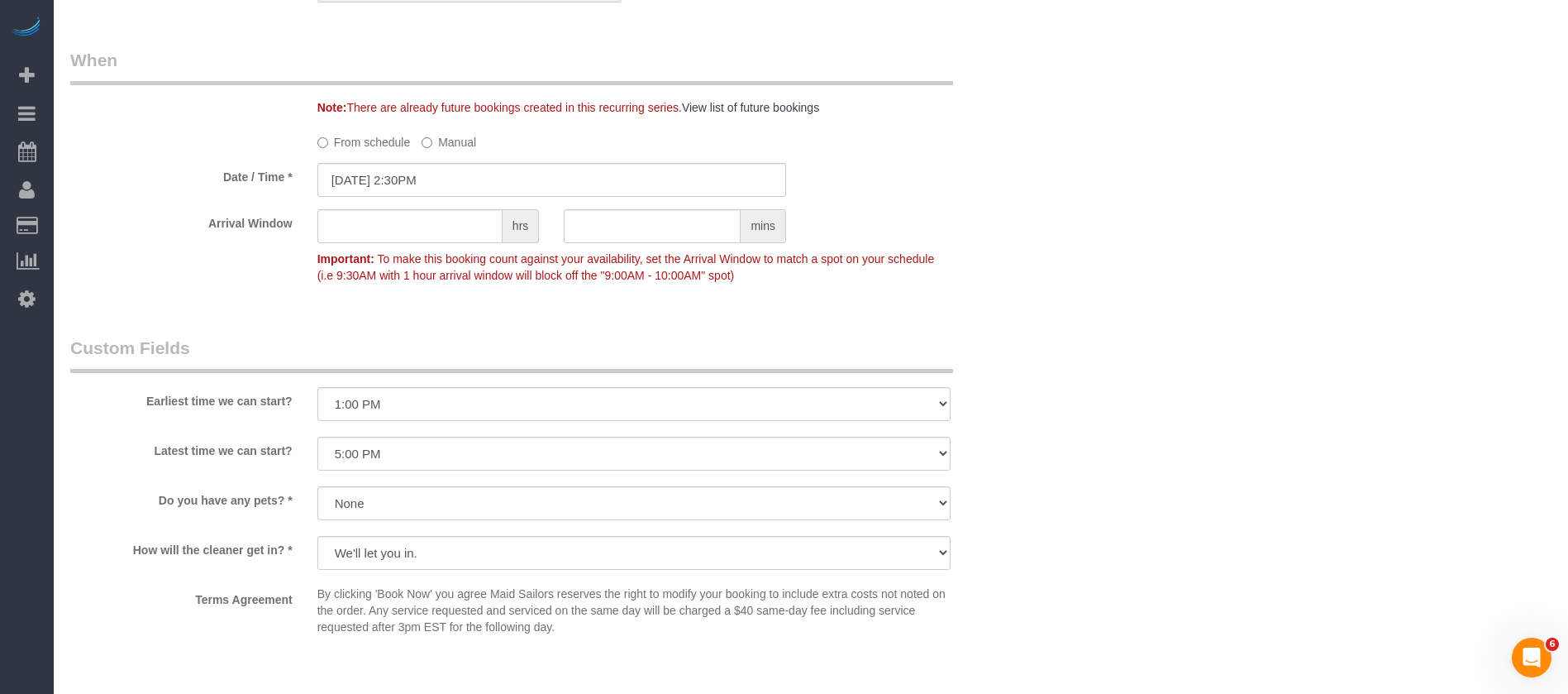
scroll to position [1861, 0]
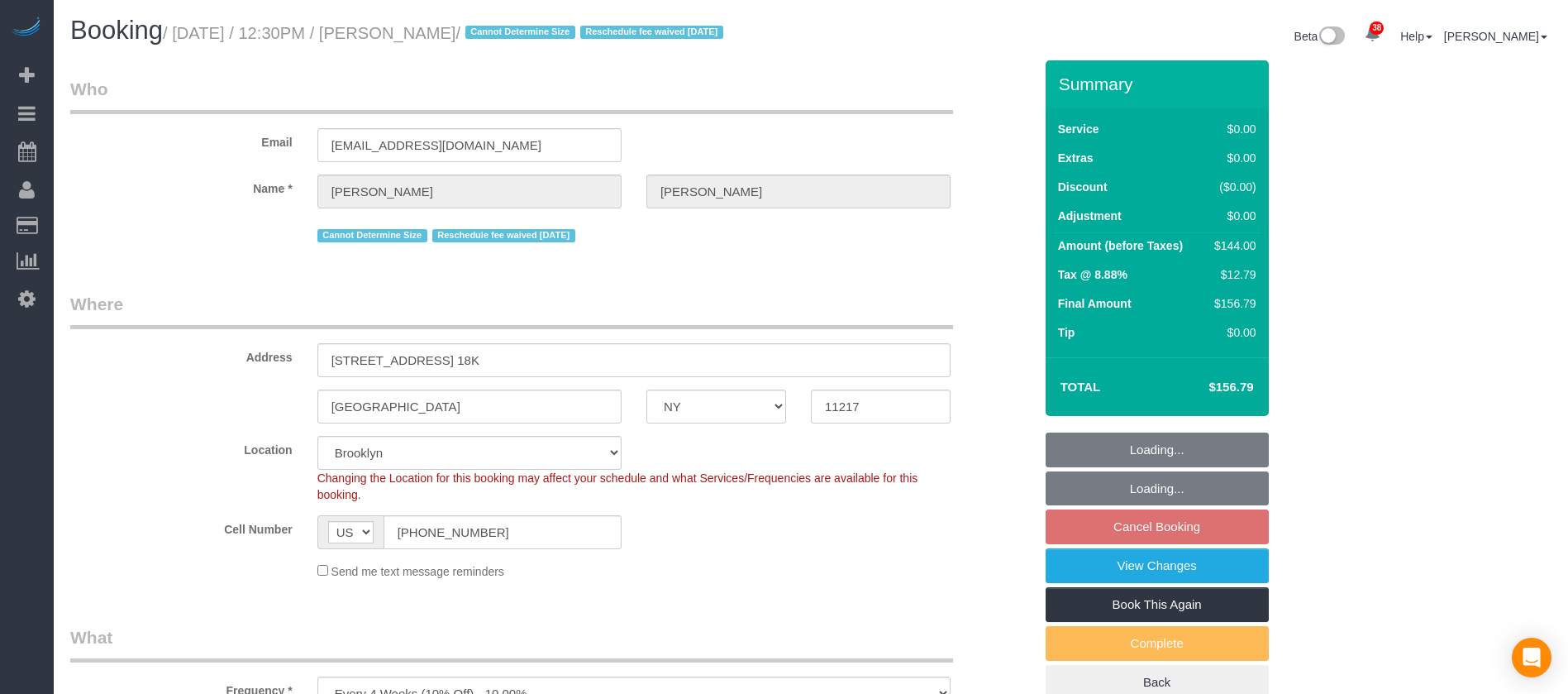
select select "NY"
select select "1"
select select "number:57"
select select "number:74"
select select "number:15"
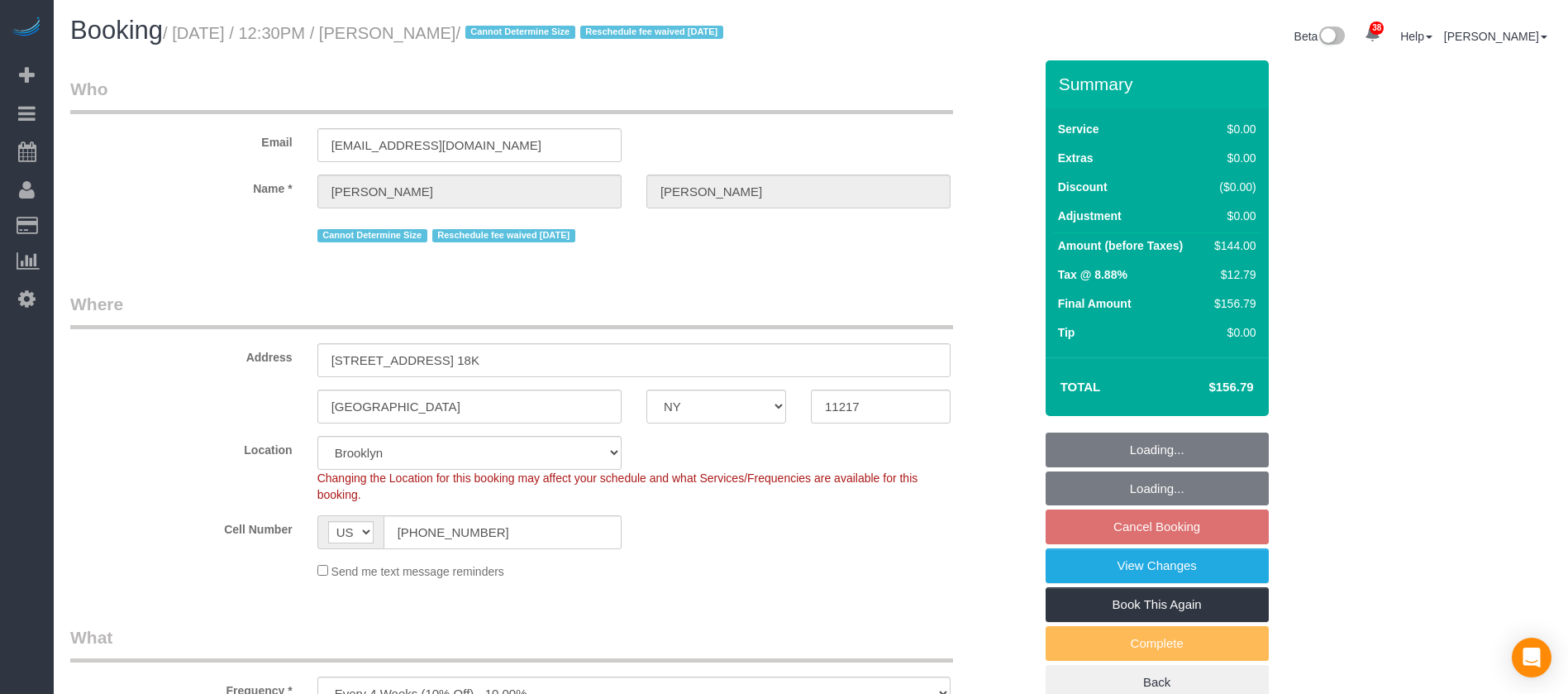
select select "number:6"
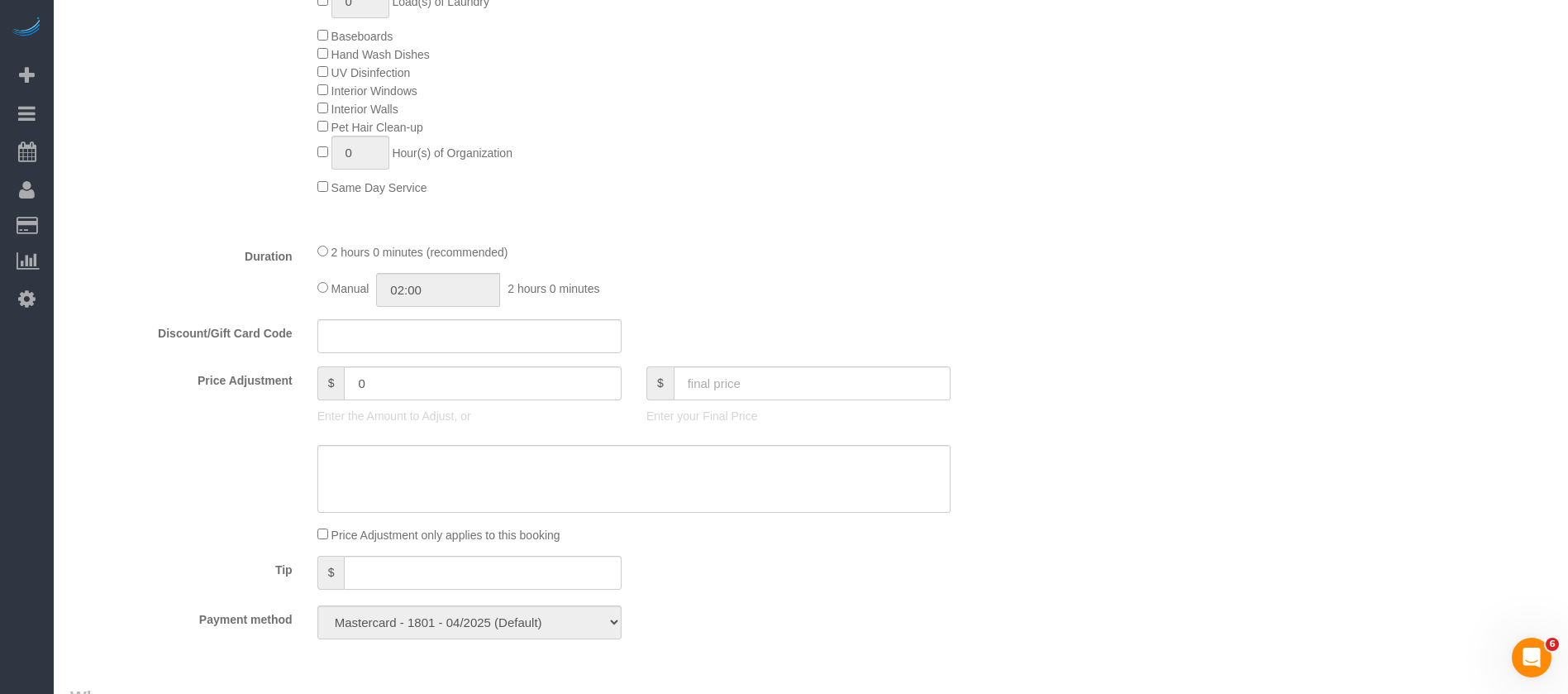
scroll to position [1365, 0]
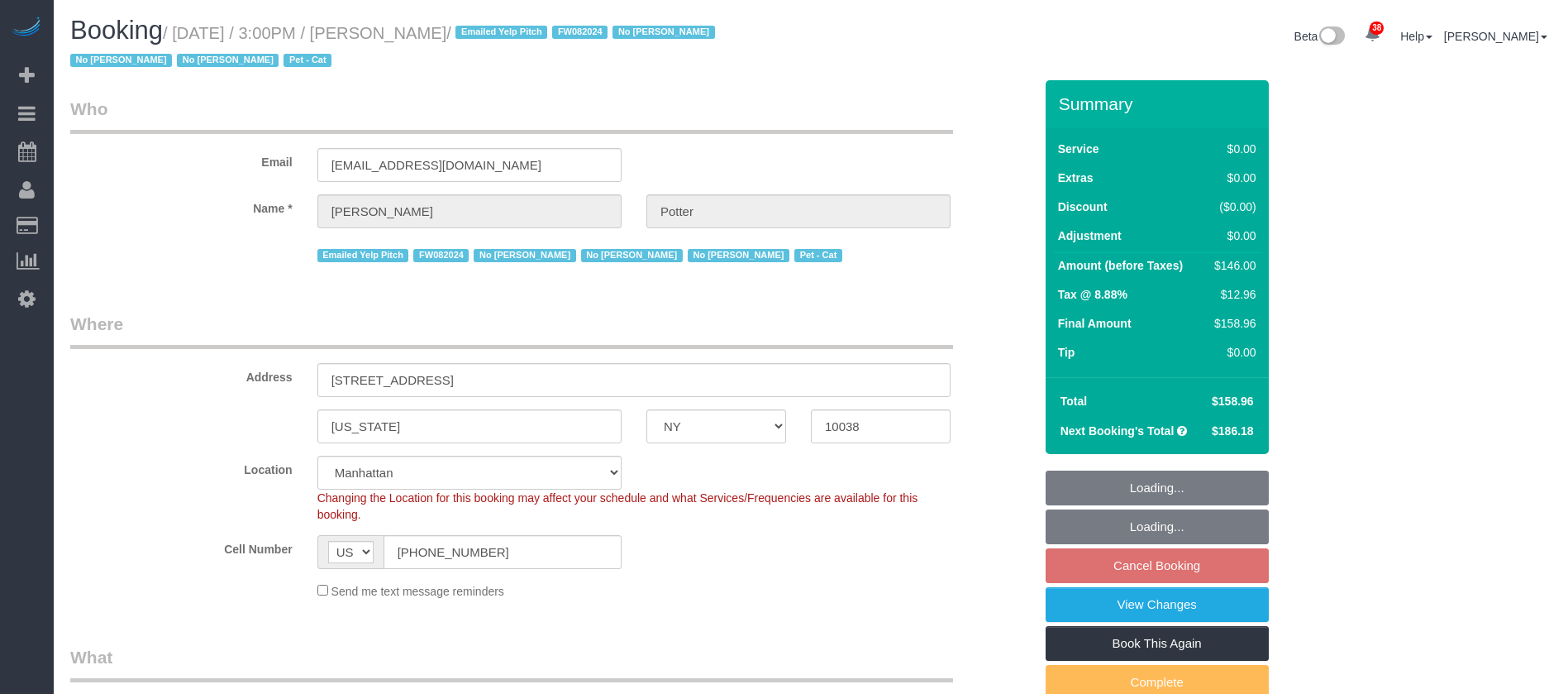
select select "NY"
select select "2"
select select "spot8"
select select "number:62"
select select "number:75"
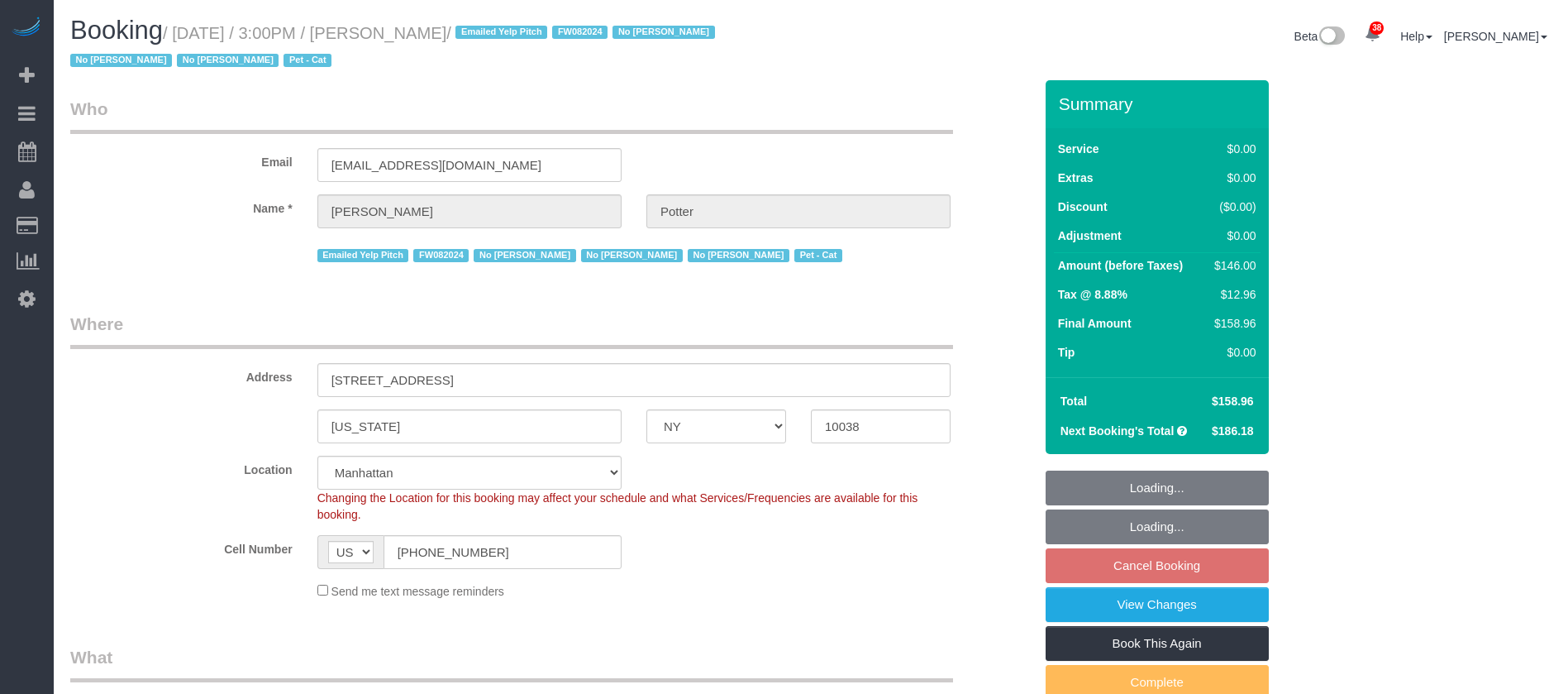
select select "number:14"
select select "number:5"
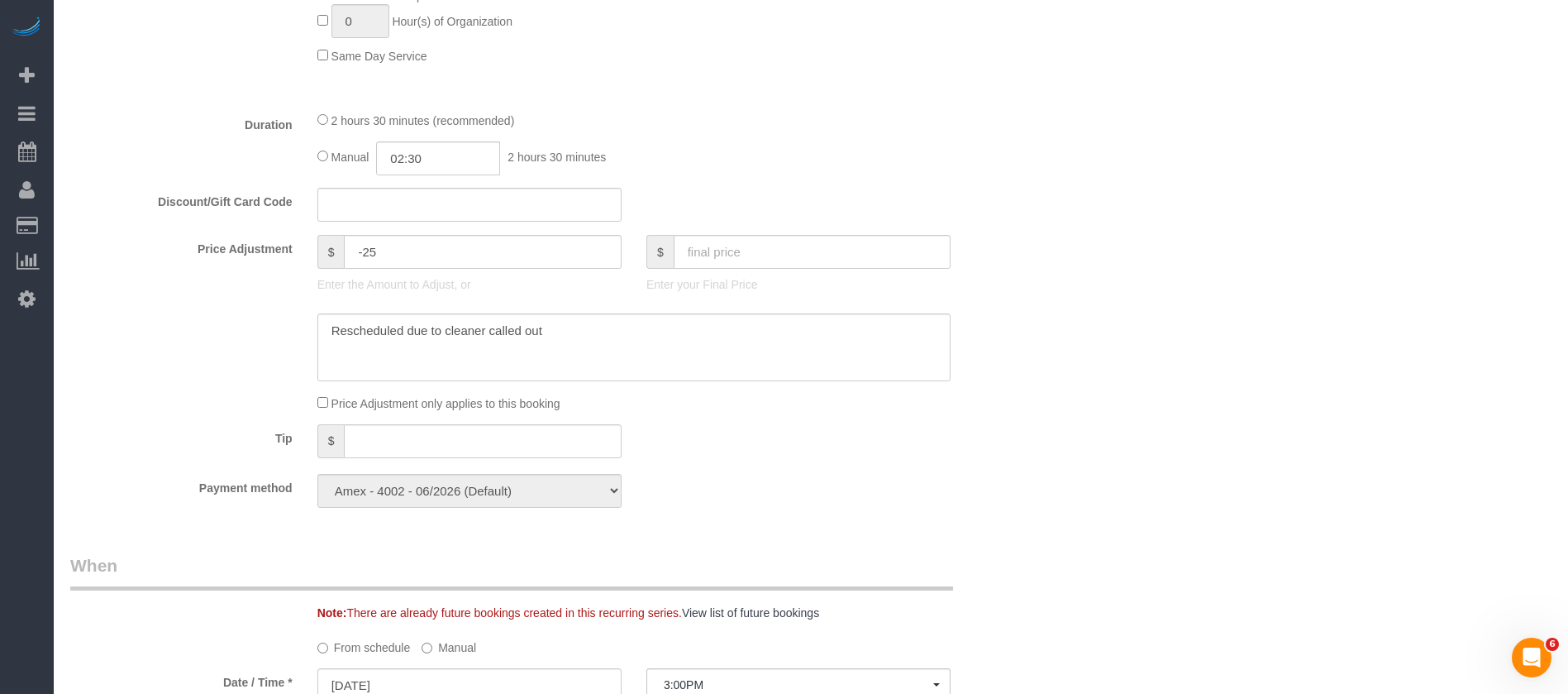
scroll to position [1488, 0]
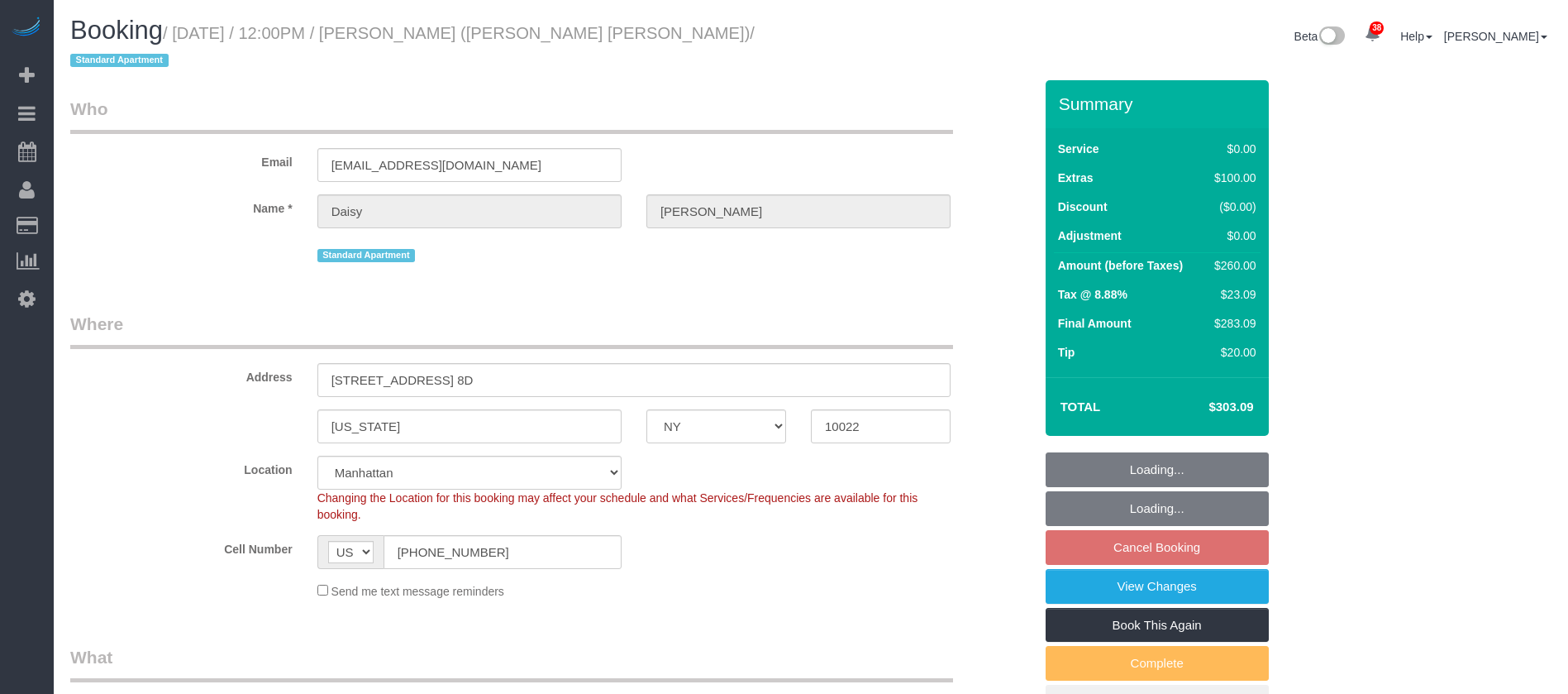
select select "NY"
select select "1"
select select "string:stripe-pm_1PJJ8q4VGloSiKo71LIg9vnU"
select select "number:59"
select select "number:75"
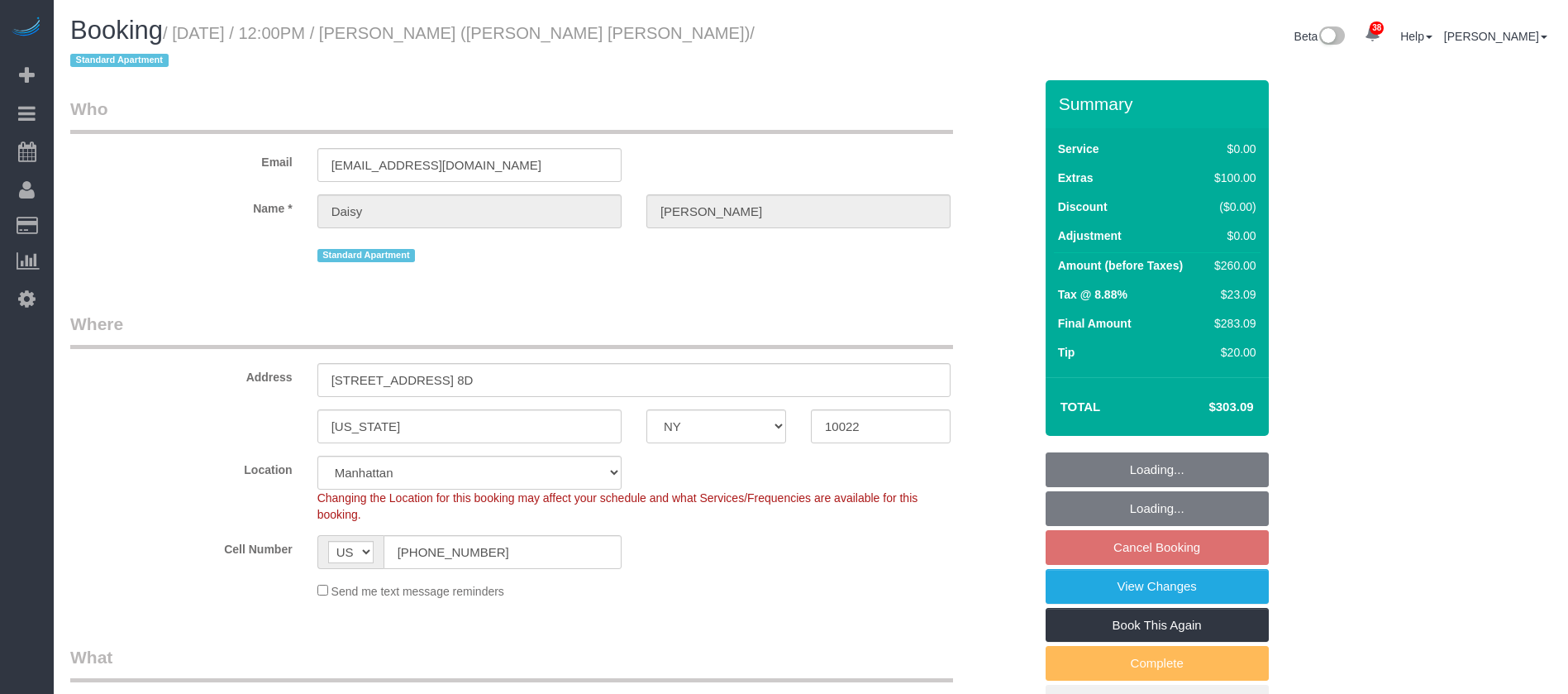
select select "number:15"
select select "number:6"
select select "spot63"
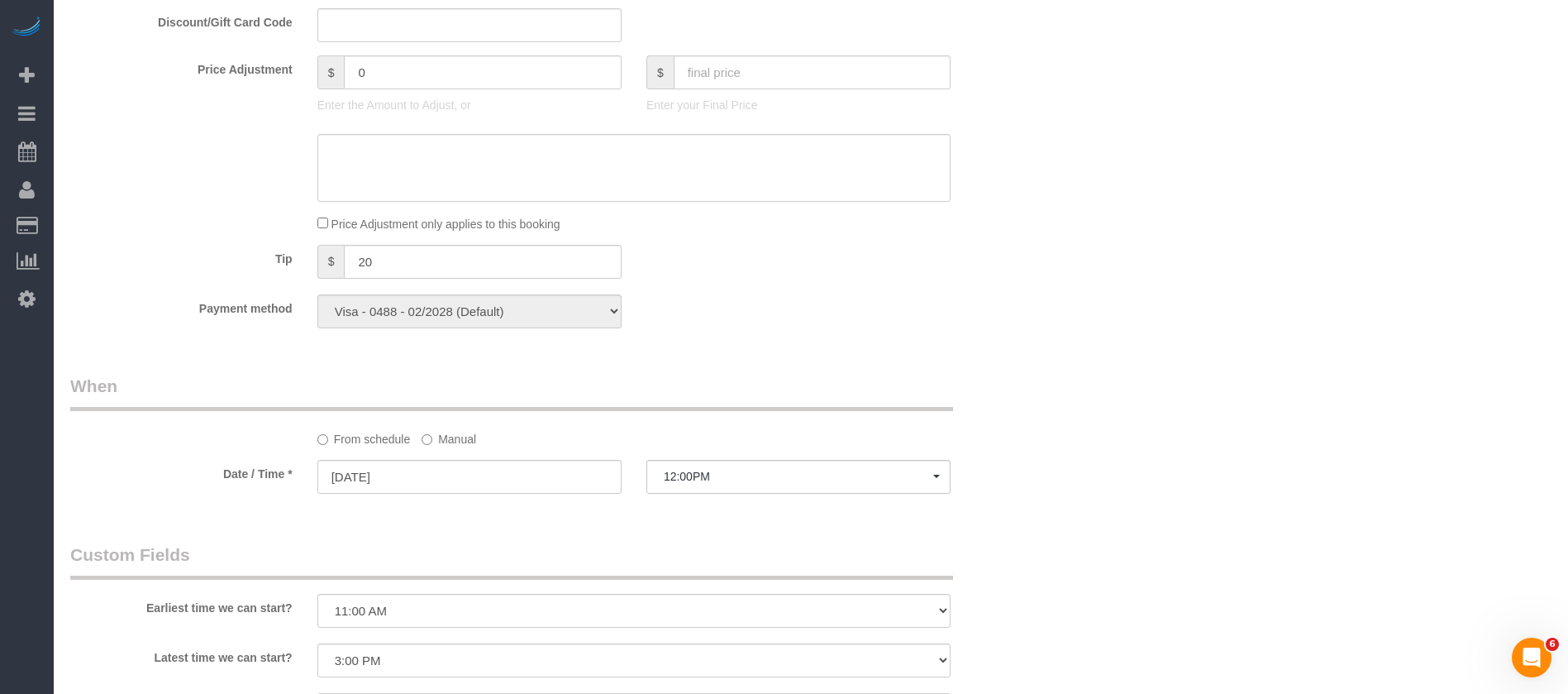
scroll to position [1737, 0]
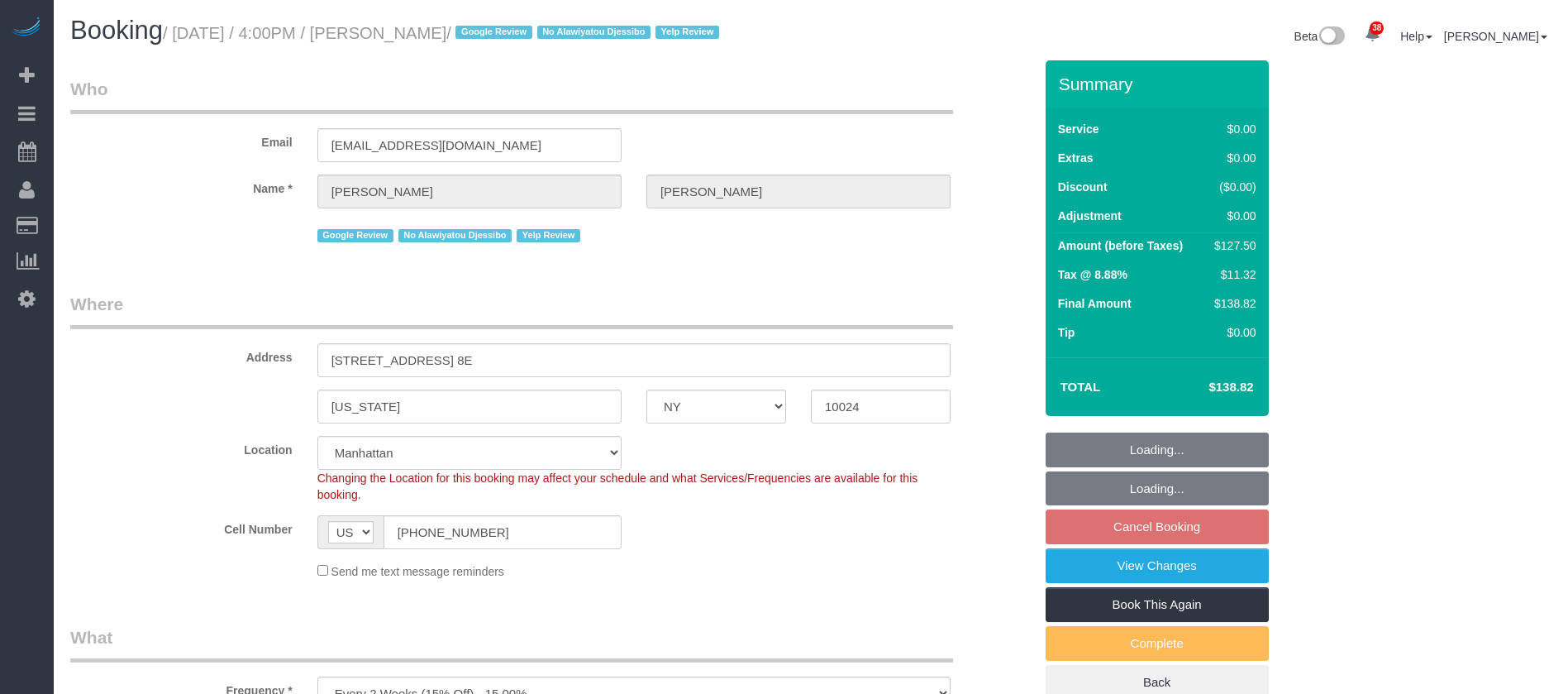
select select "NY"
select select "1"
select select "spot9"
select select "number:89"
select select "number:90"
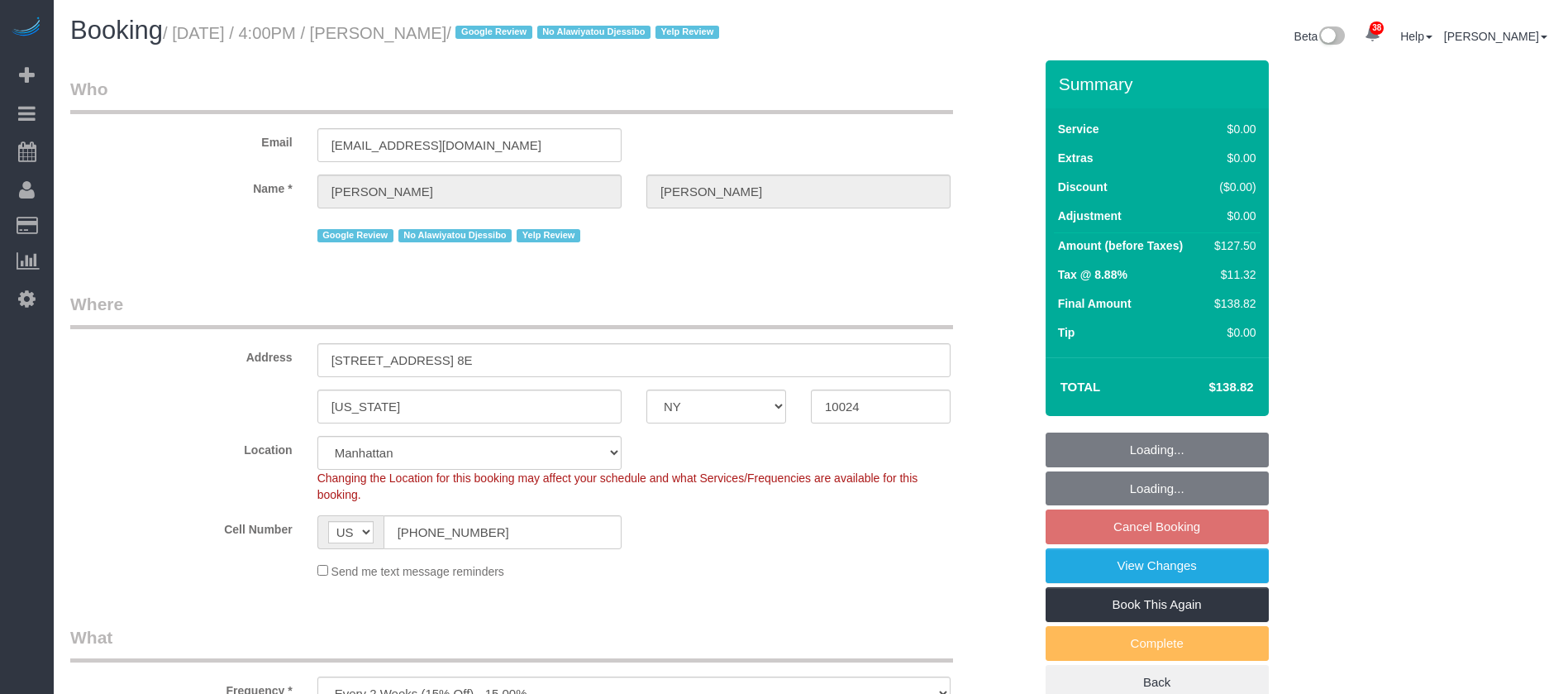
select select "number:15"
select select "number:5"
select select "number:21"
select select "NY"
select select "spot8"
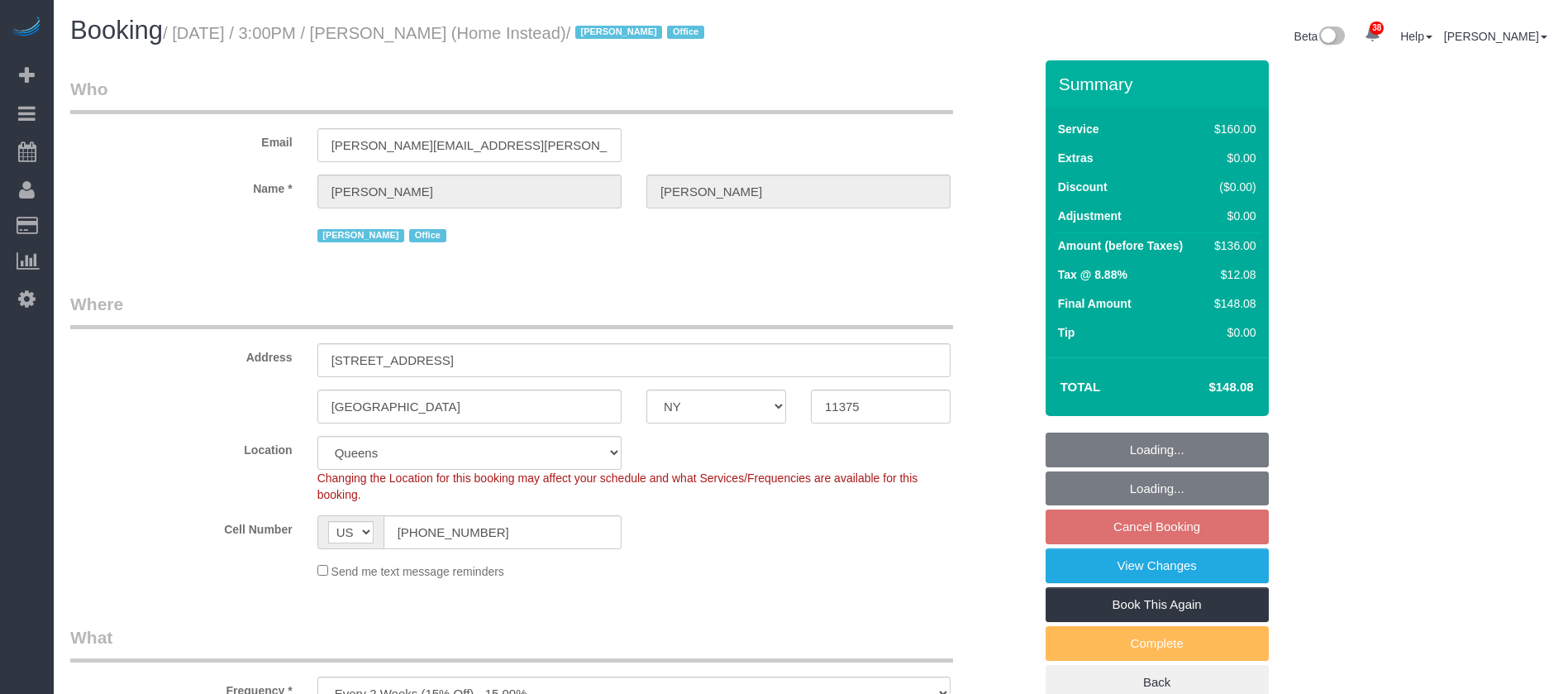
select select "number:61"
select select "number:76"
select select "number:15"
select select "number:7"
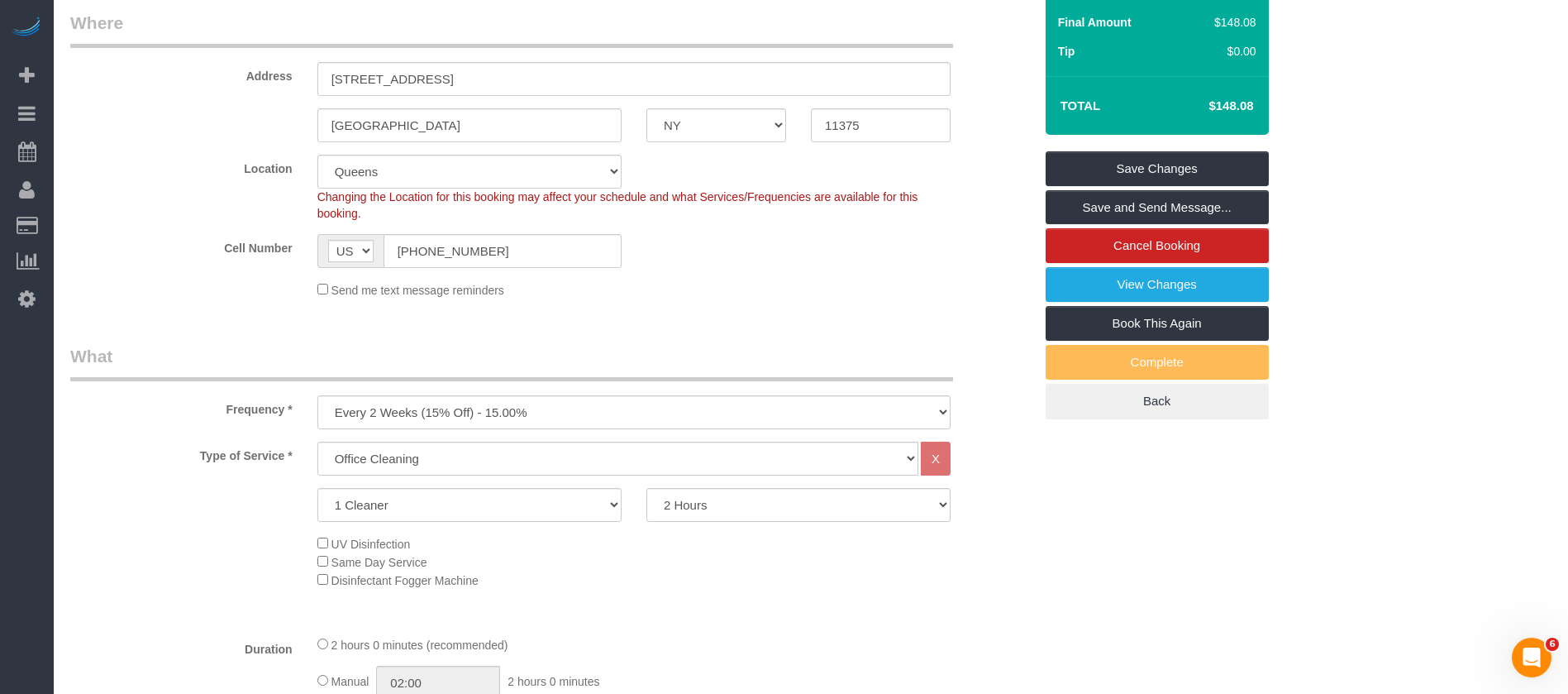
scroll to position [744, 0]
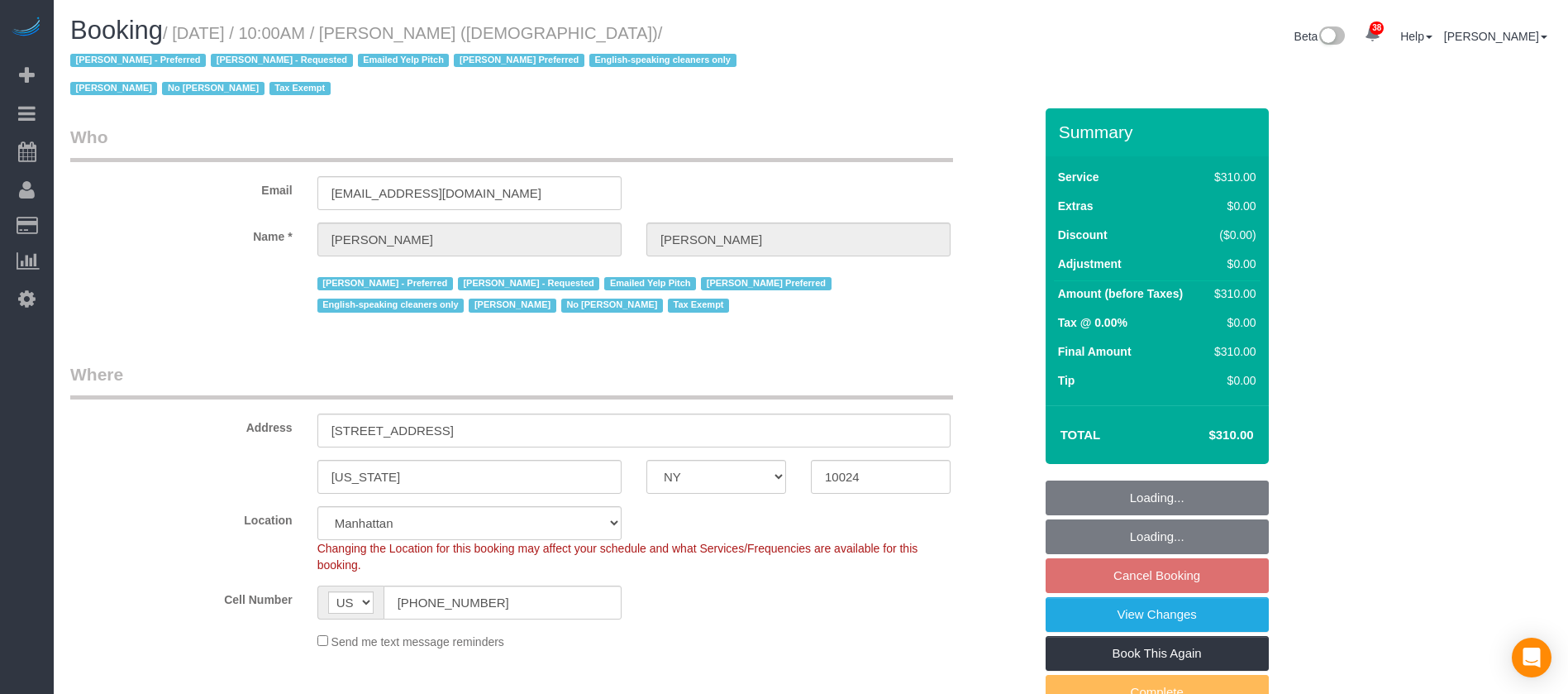
select select "NY"
select select "300"
select select "spot3"
select select "number:89"
select select "number:90"
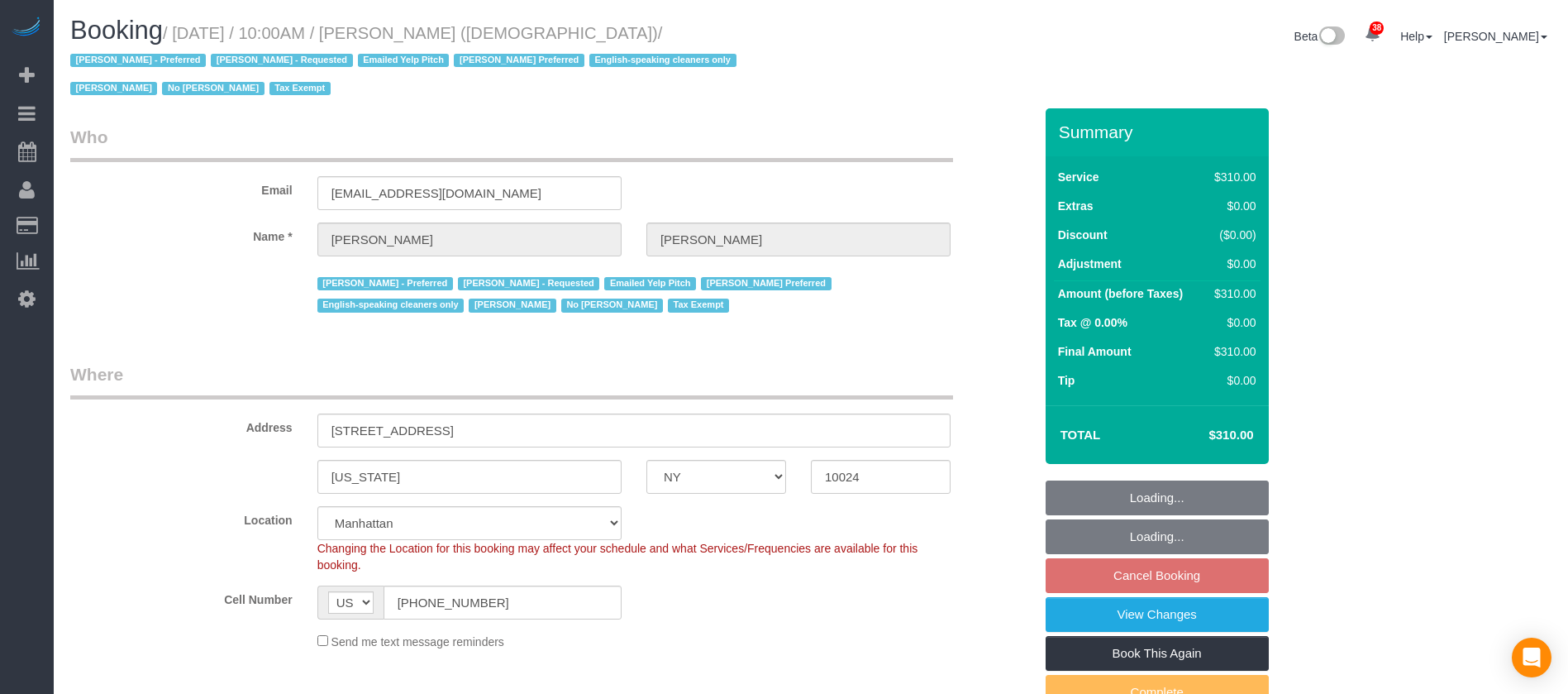
select select "number:15"
select select "number:7"
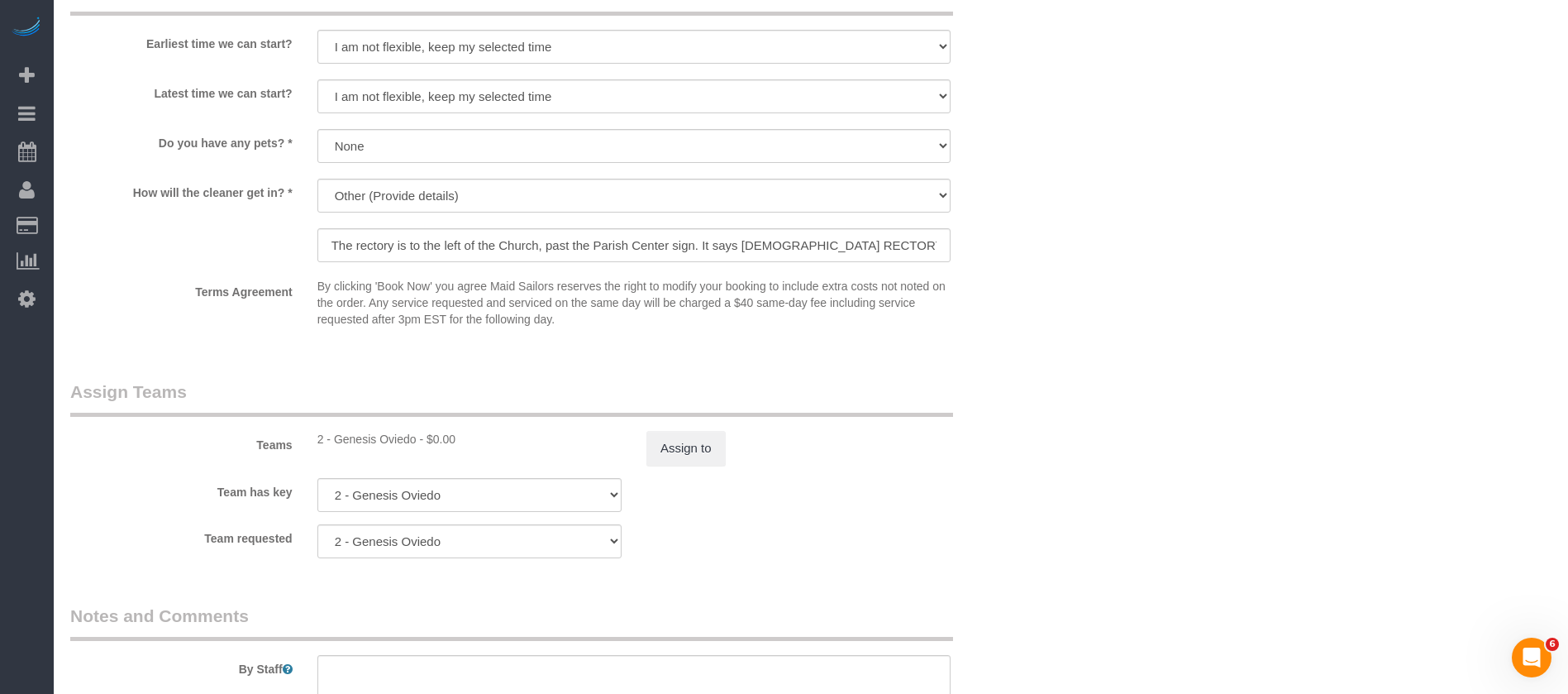
scroll to position [1861, 0]
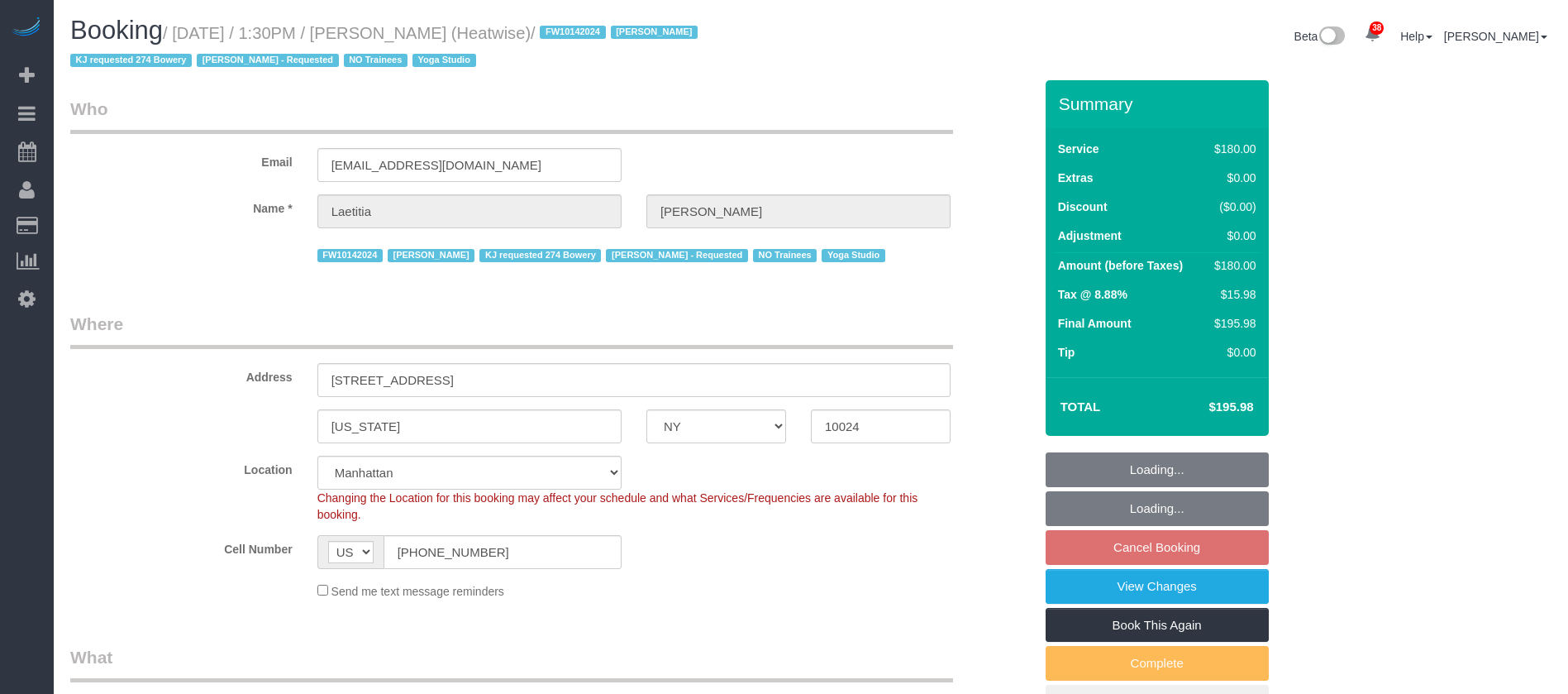
select select "NY"
select select "180"
select select "number:89"
select select "number:90"
select select "number:15"
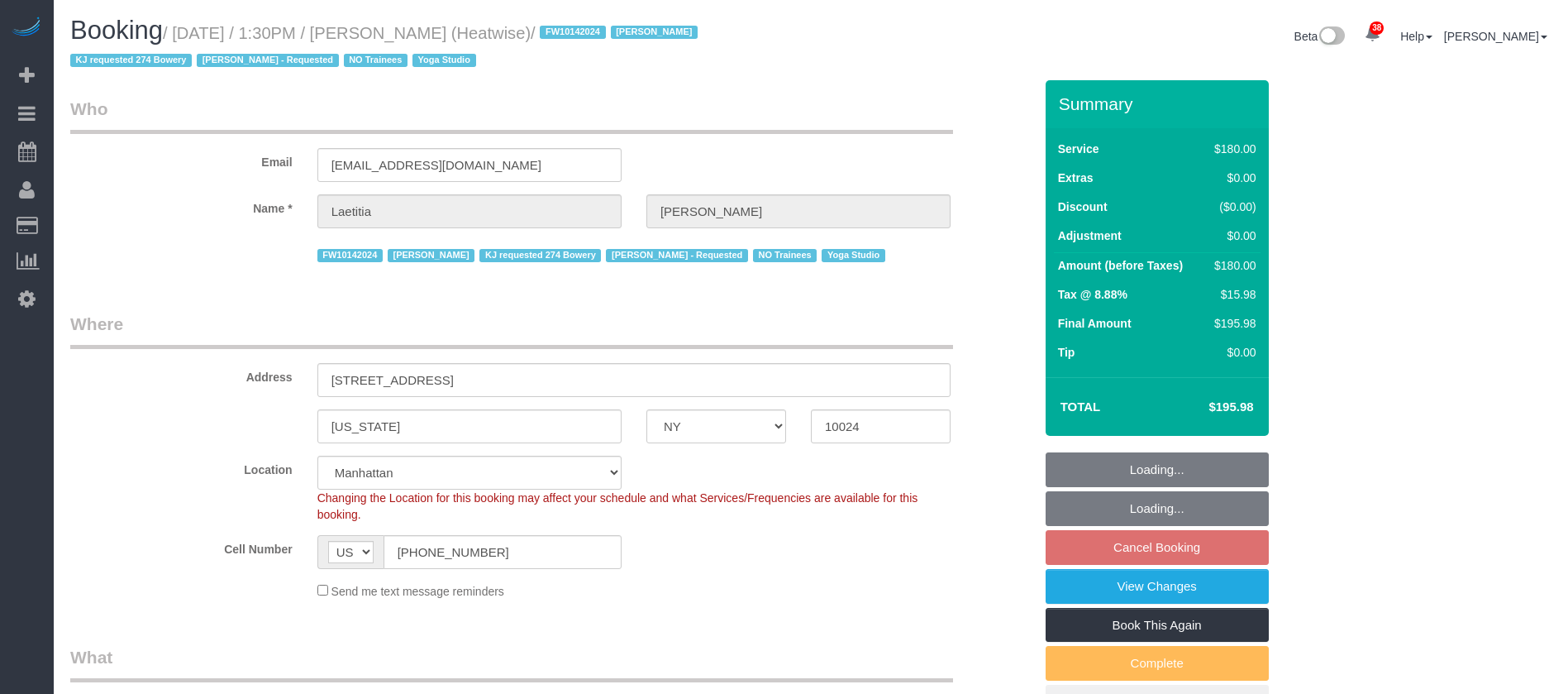
select select "number:7"
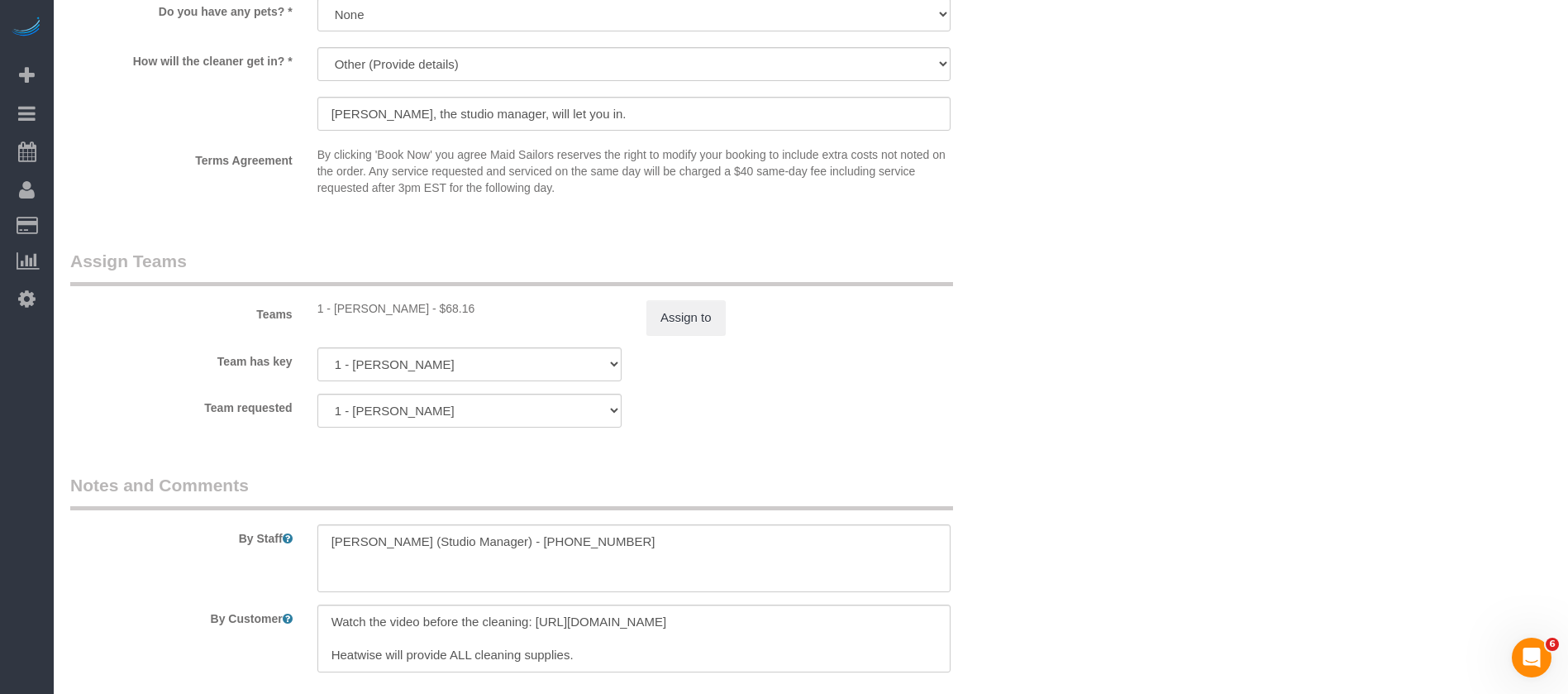
scroll to position [1985, 0]
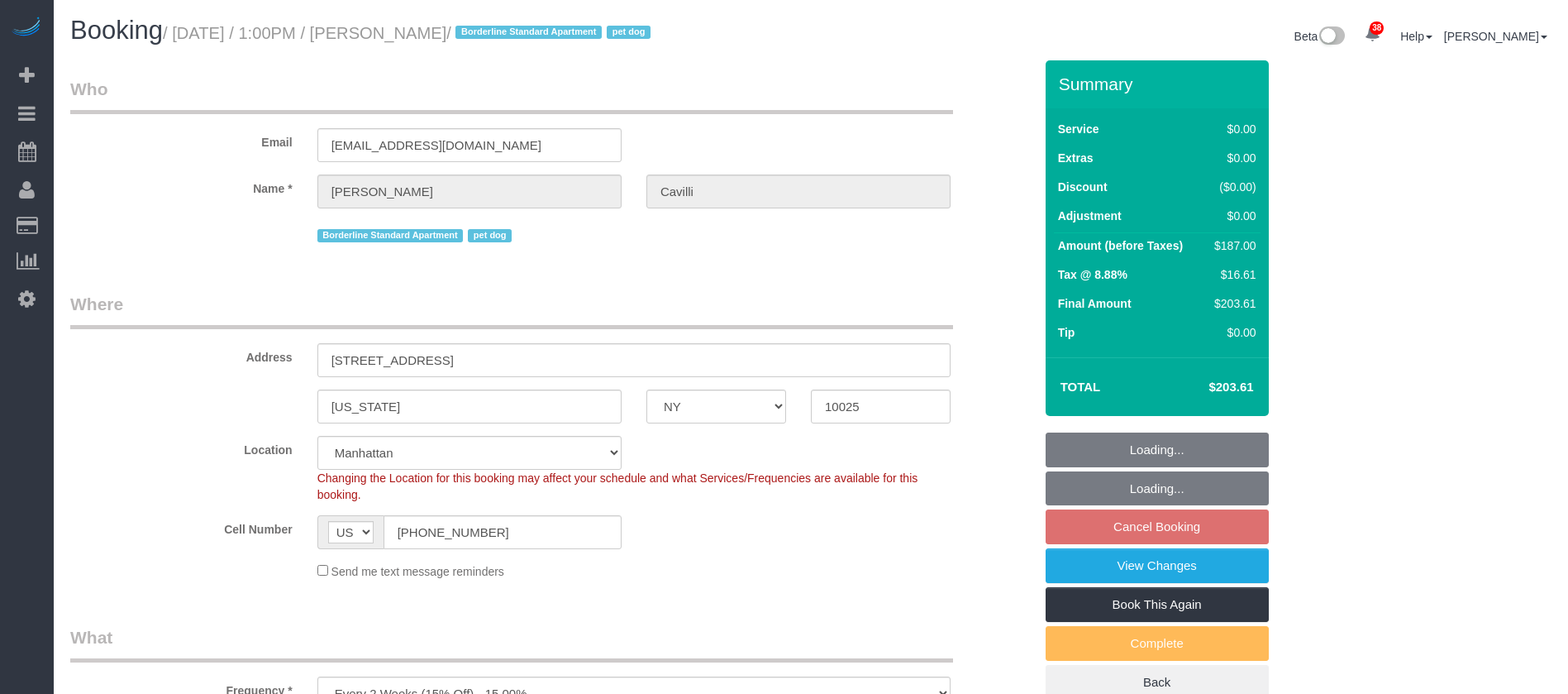
select select "NY"
select select "2"
select select "number:89"
select select "number:90"
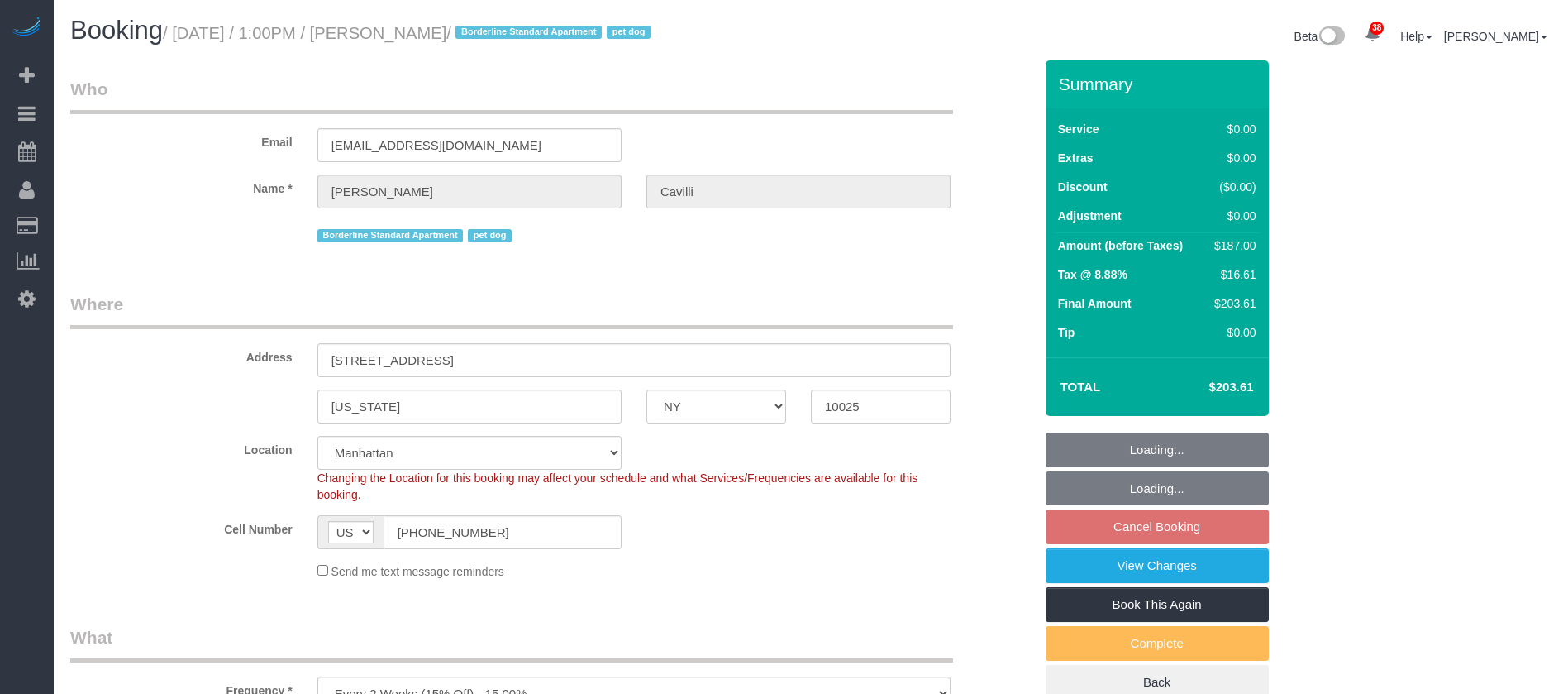
select select "number:13"
select select "number:5"
select select "spot64"
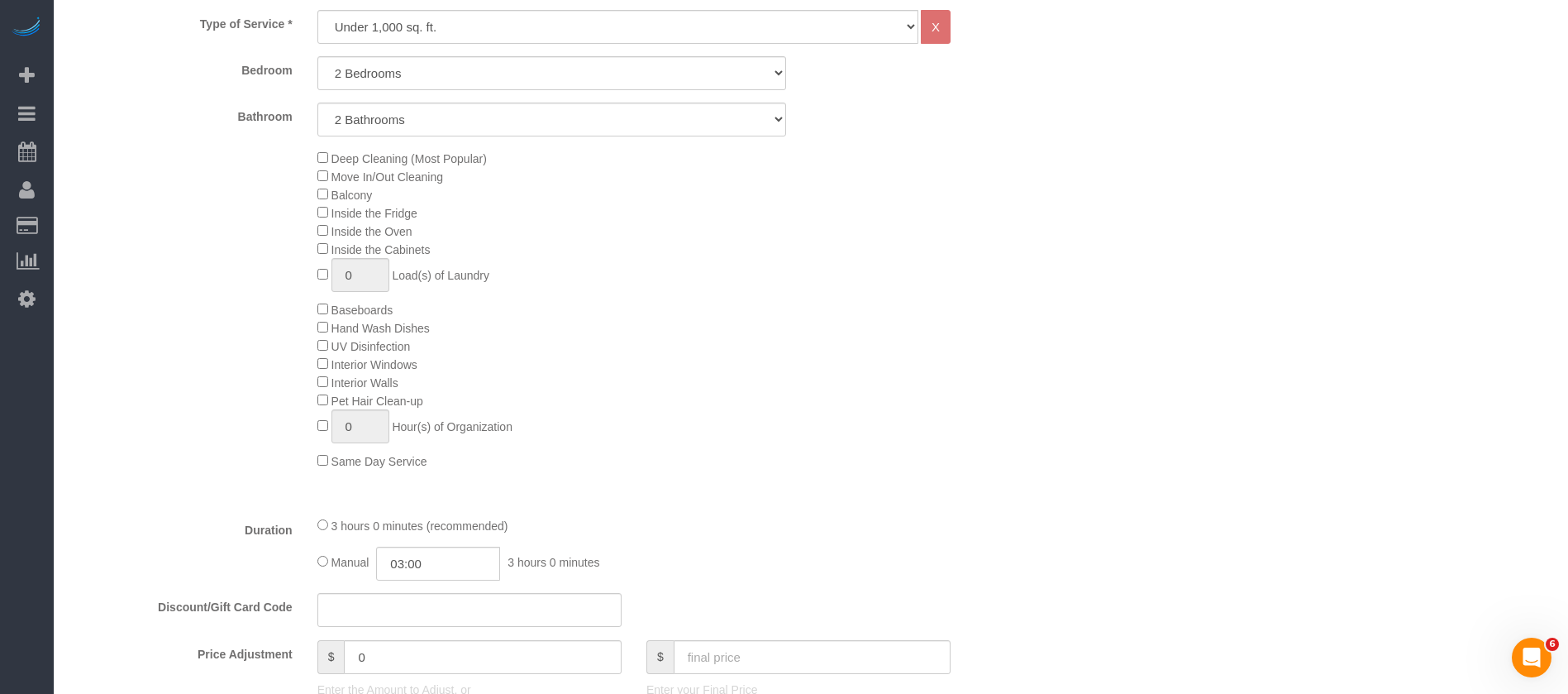
scroll to position [993, 0]
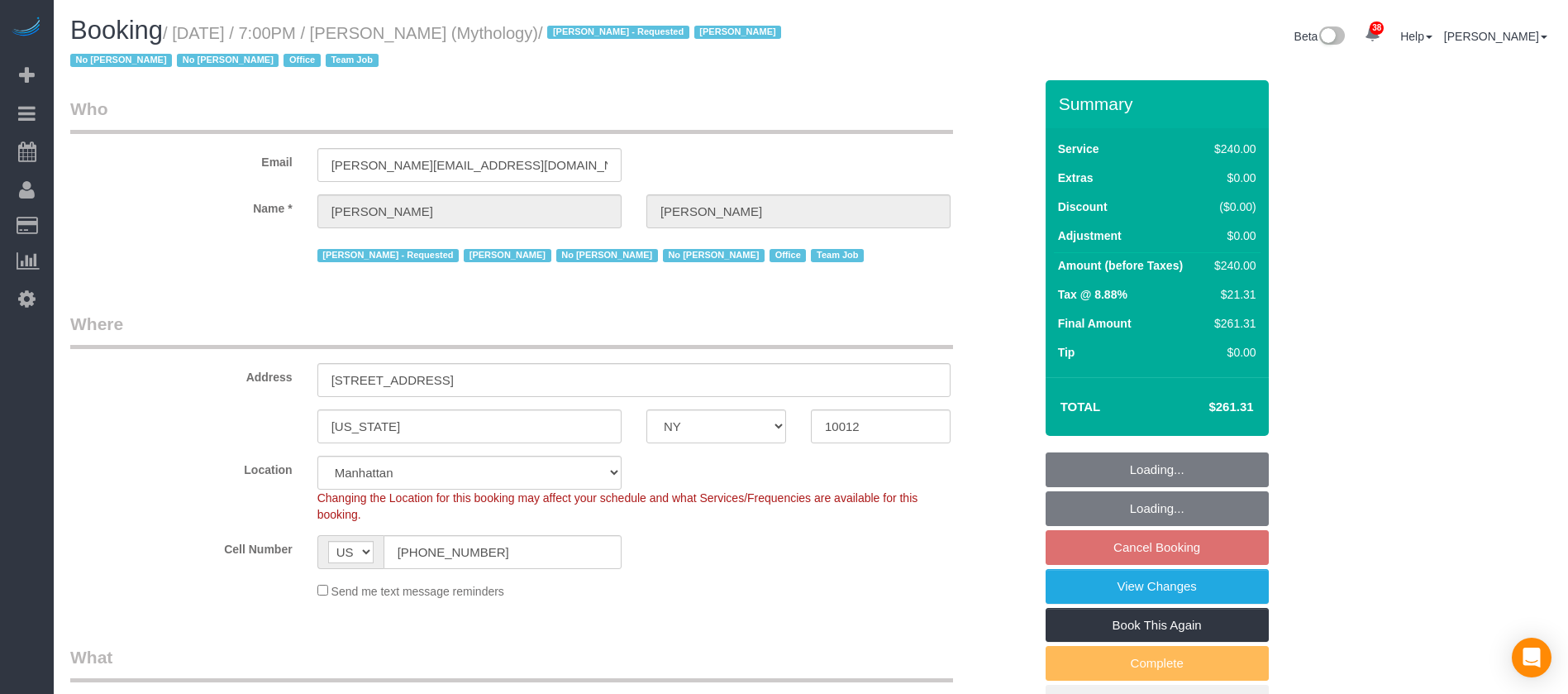
select select "NY"
select select "2"
select select "120"
select select "spot12"
select select "number:89"
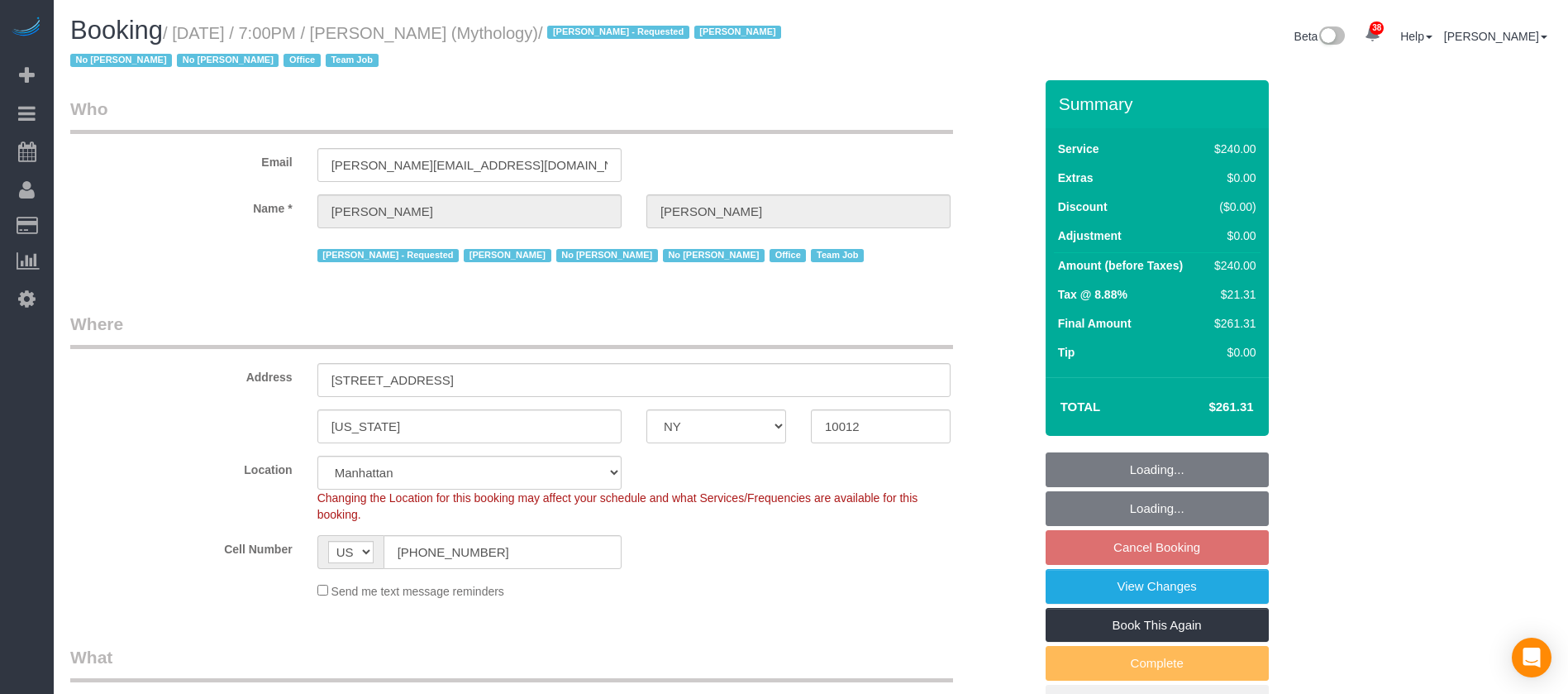
select select "number:90"
select select "number:15"
select select "number:7"
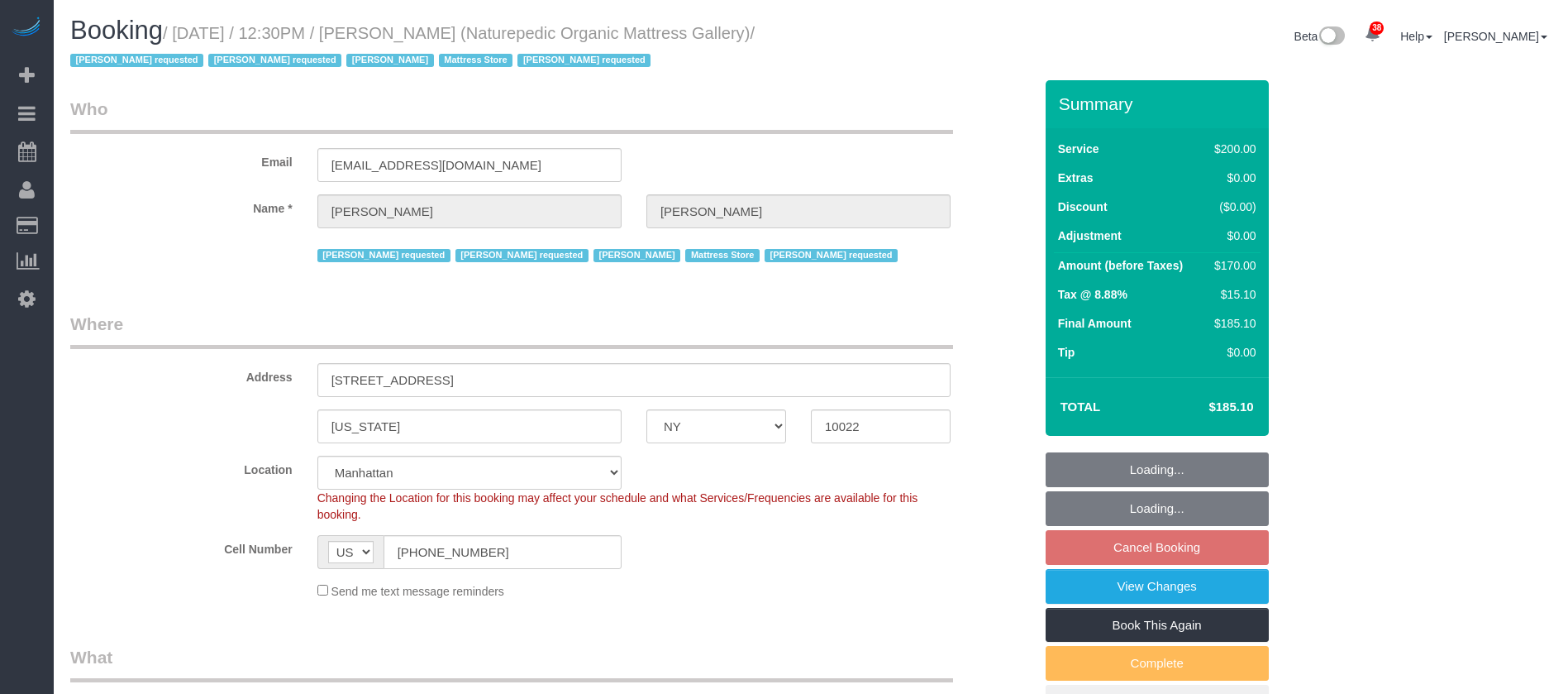
select select "NY"
select select "150"
select select "number:89"
select select "number:90"
select select "number:15"
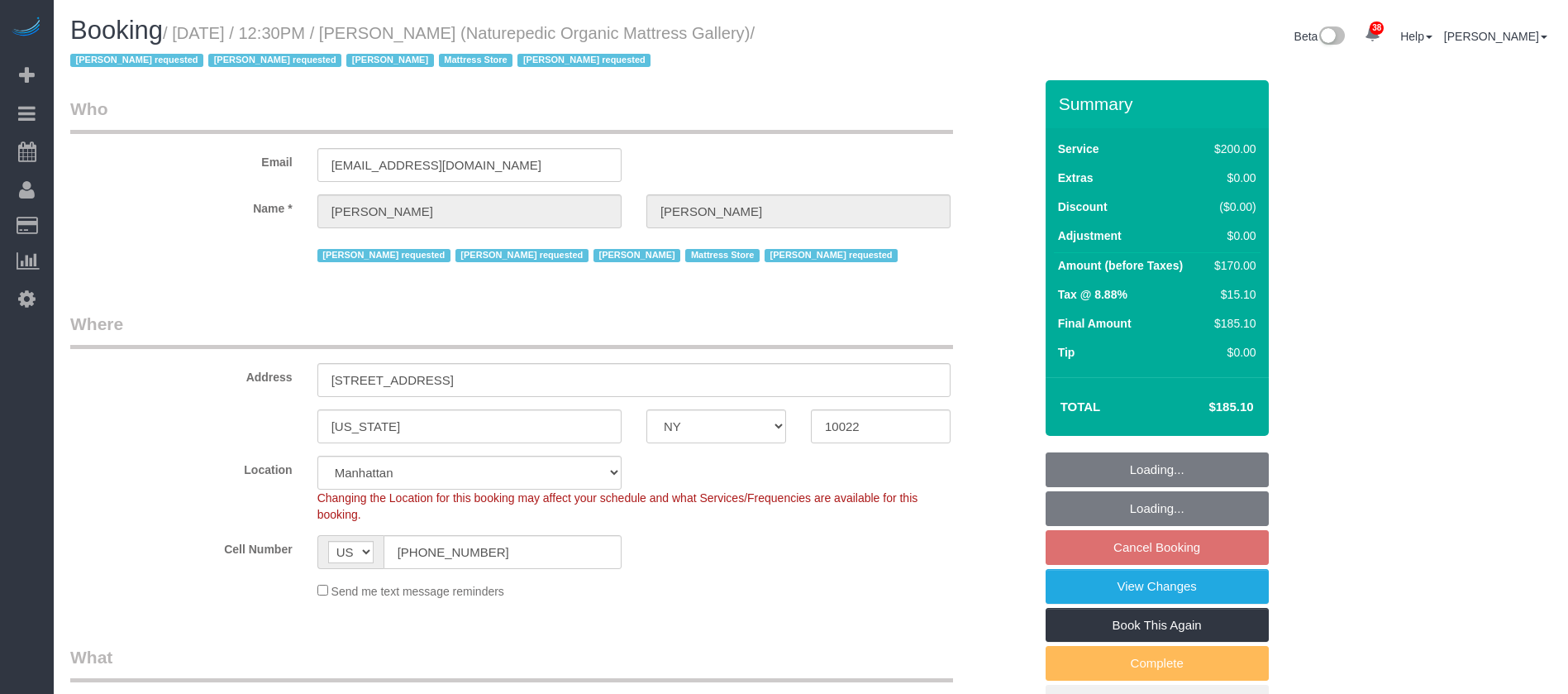
select select "number:5"
select select "number:21"
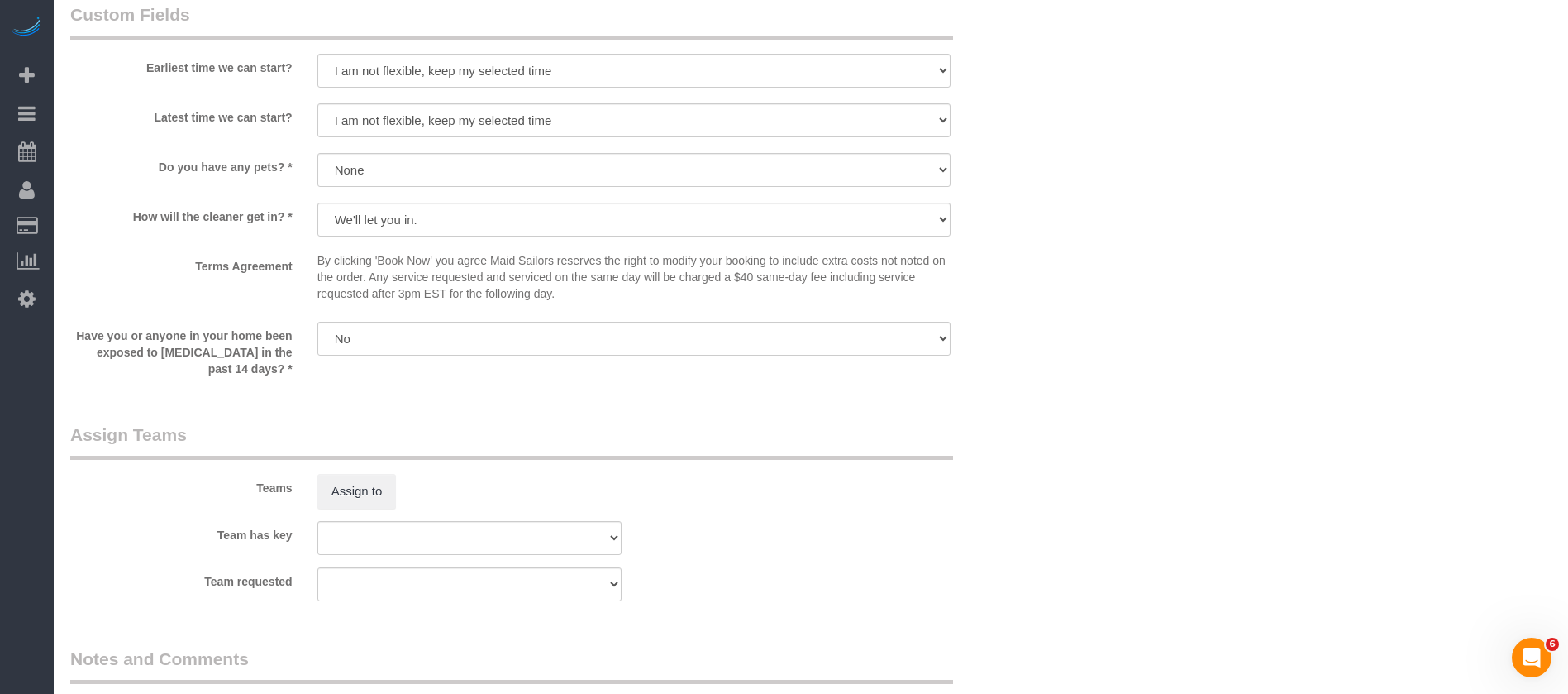
scroll to position [1985, 0]
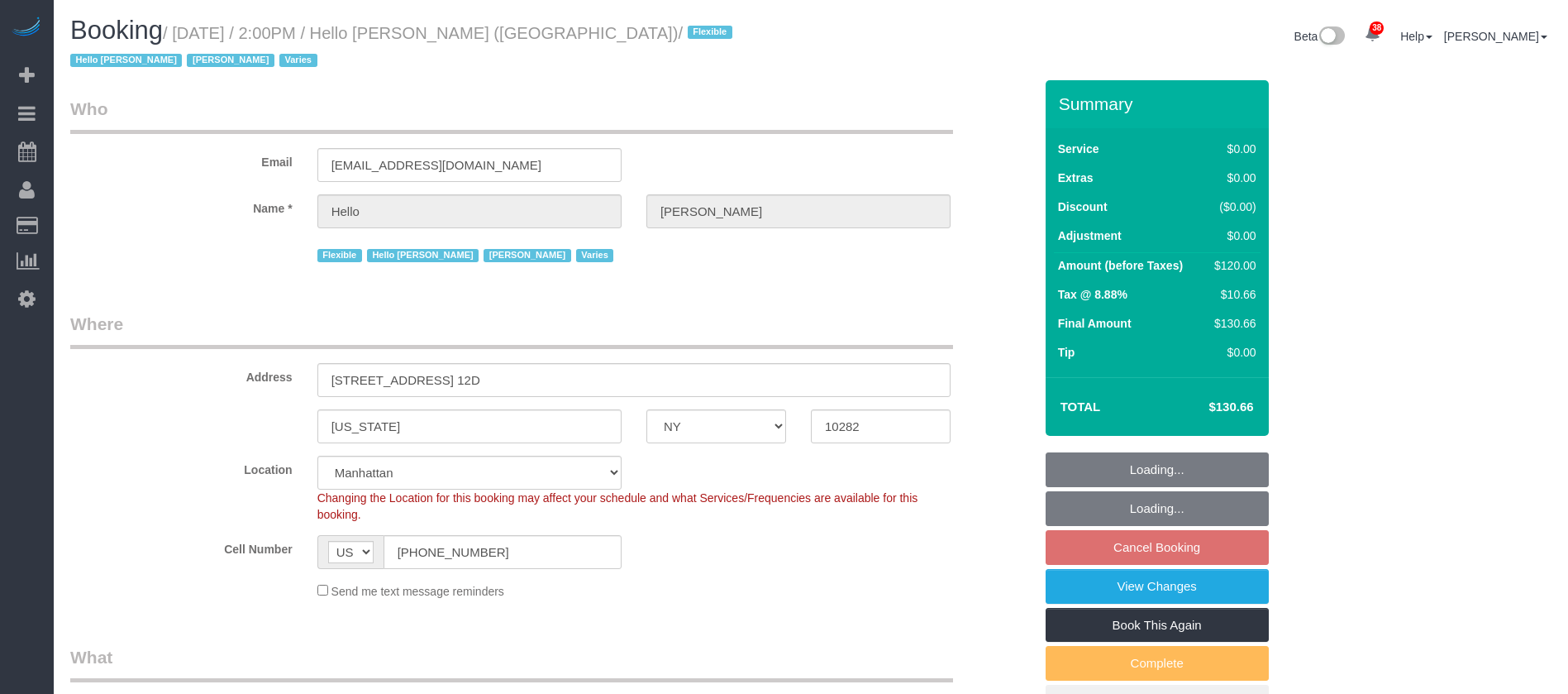
select select "NY"
select select "1"
select select "spot7"
select select "number:89"
select select "number:90"
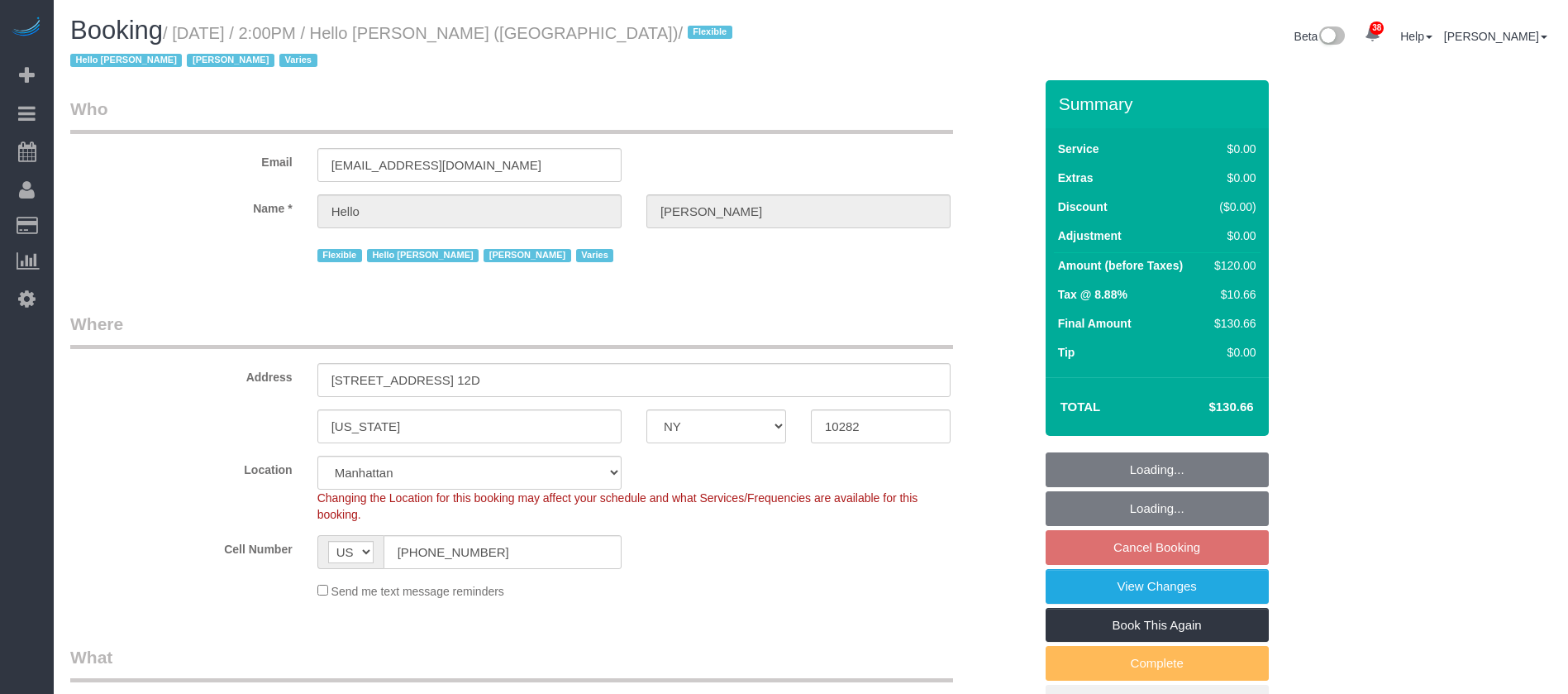
select select "number:15"
select select "number:6"
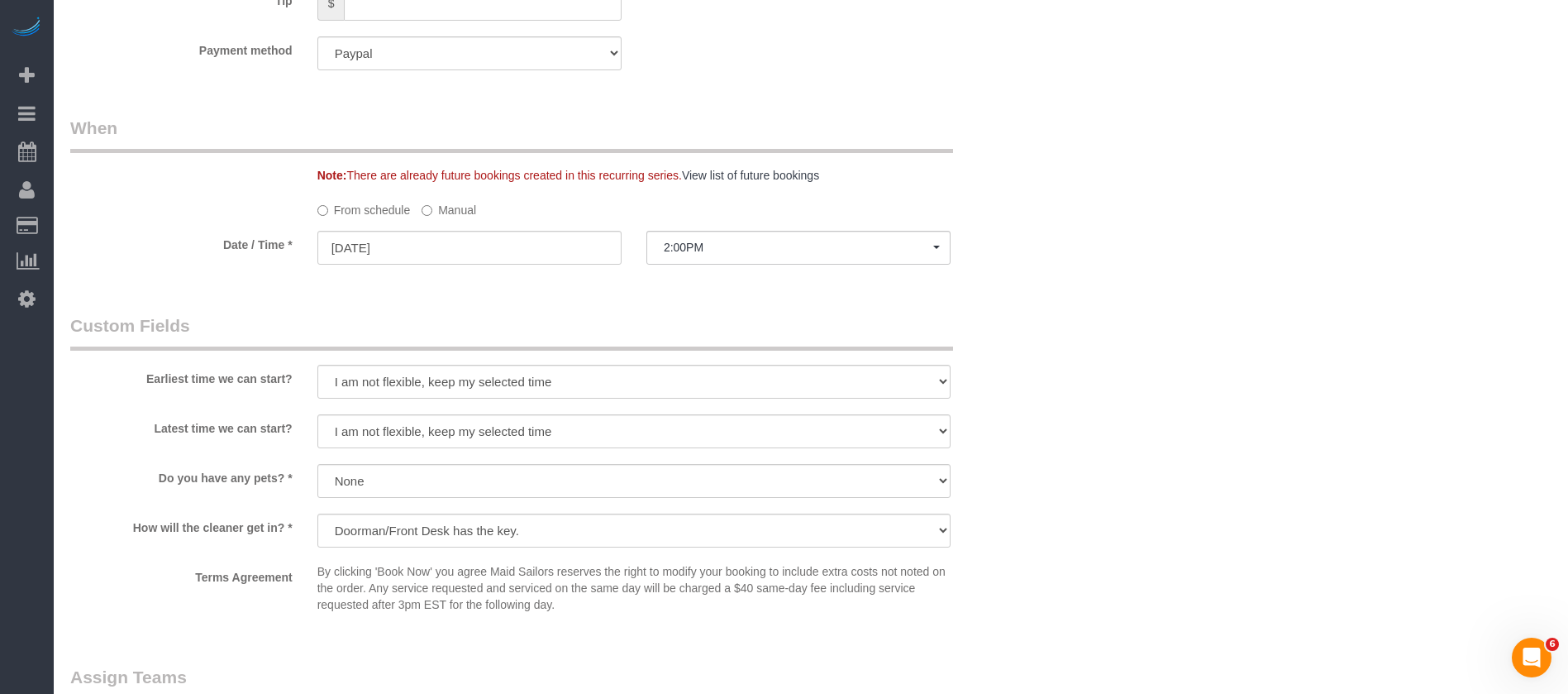
scroll to position [1985, 0]
